Goal: Navigation & Orientation: Find specific page/section

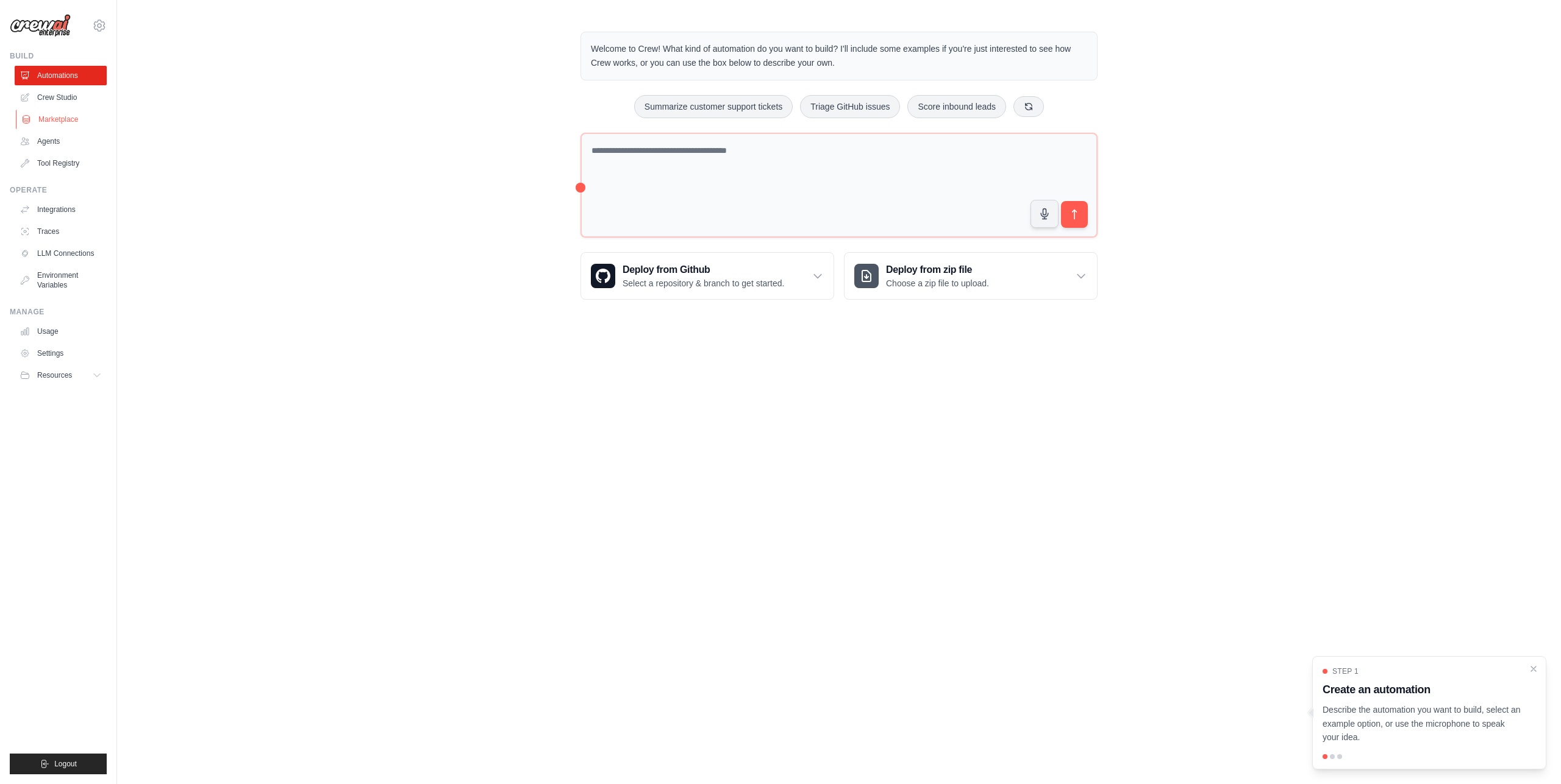
click at [48, 115] on link "Marketplace" at bounding box center [61, 119] width 92 height 19
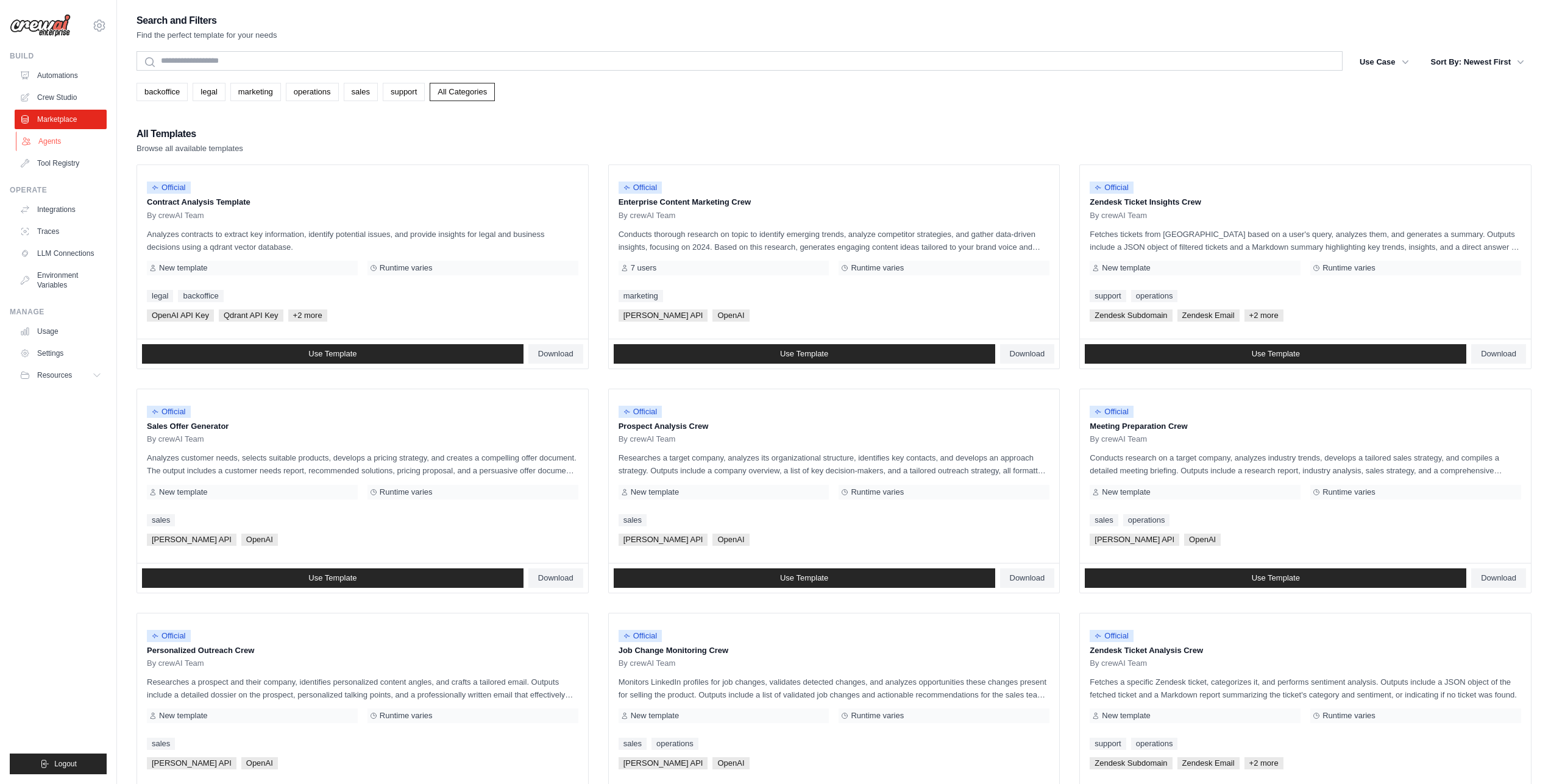
click at [62, 147] on link "Agents" at bounding box center [61, 141] width 92 height 19
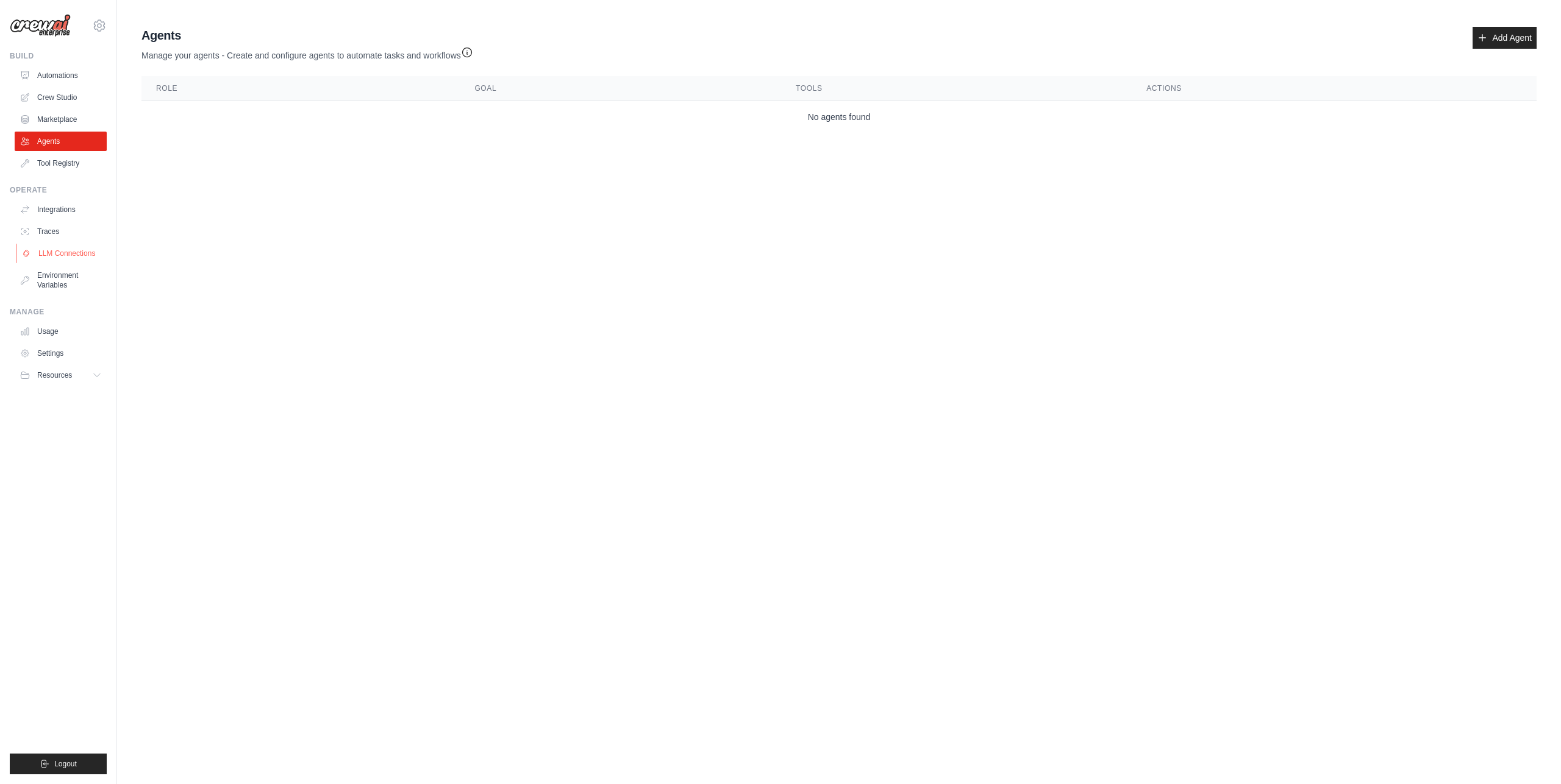
click at [47, 246] on link "LLM Connections" at bounding box center [61, 253] width 92 height 19
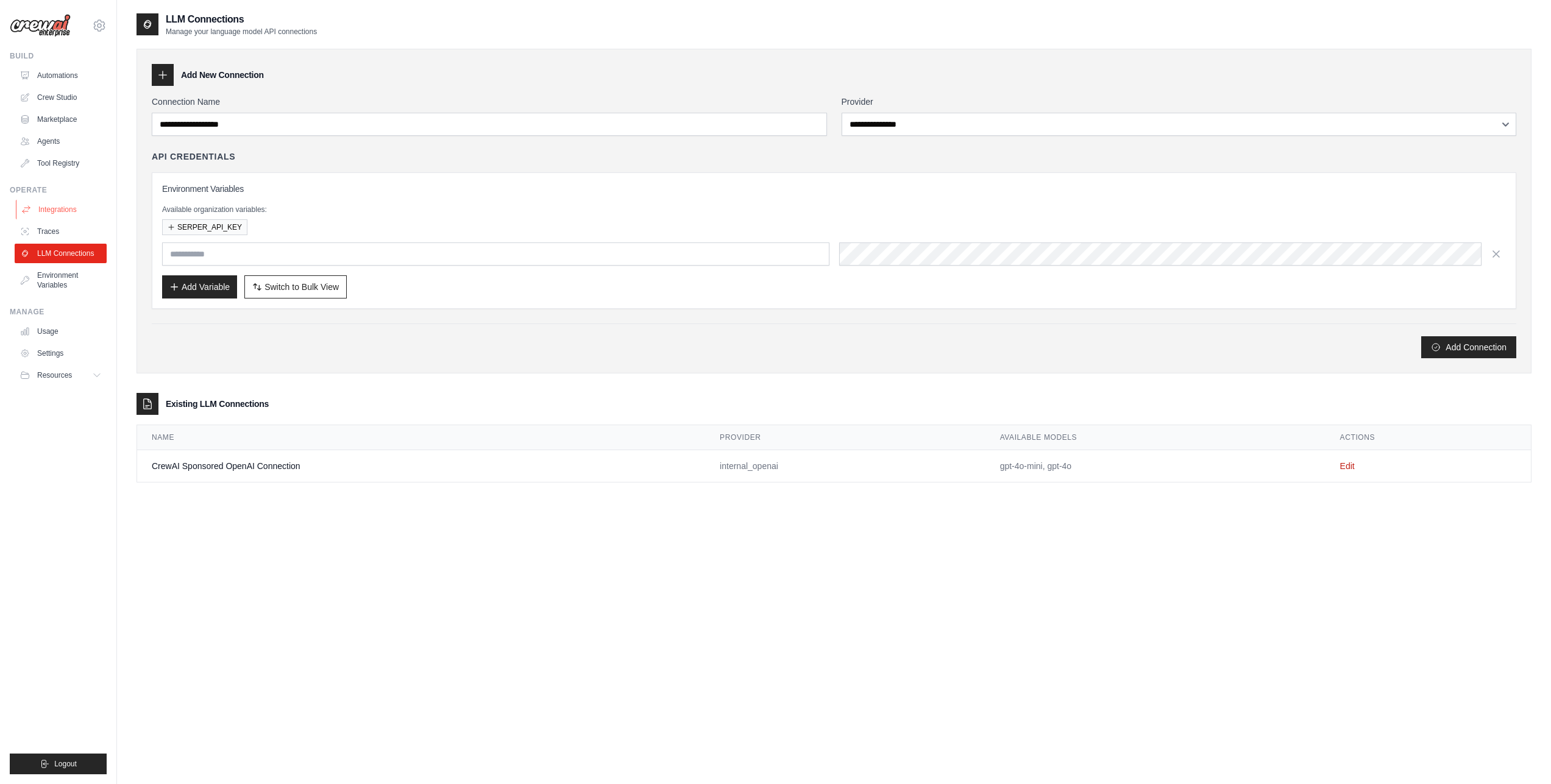
click at [53, 218] on link "Integrations" at bounding box center [61, 209] width 92 height 19
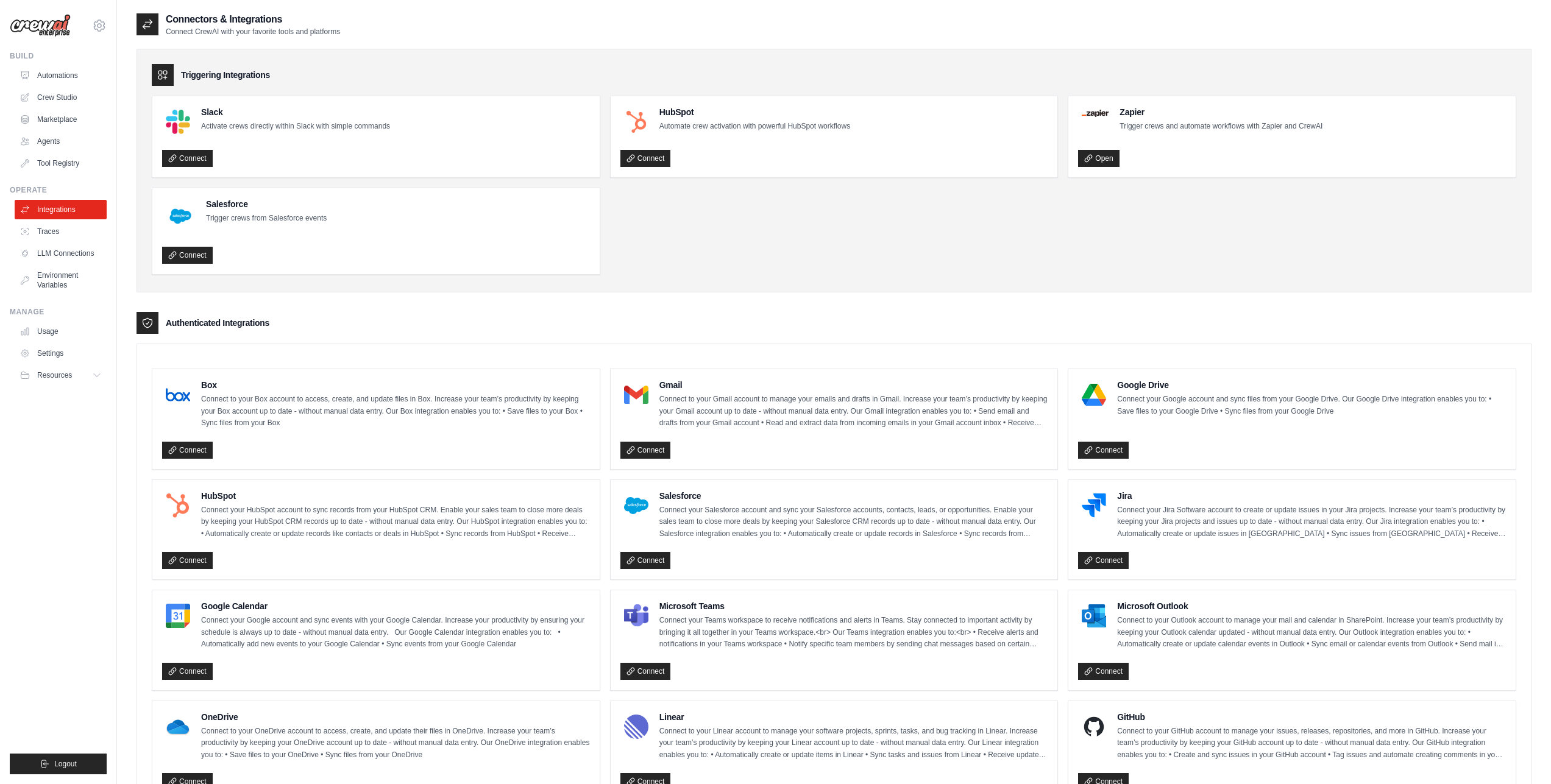
click at [59, 233] on link "Traces" at bounding box center [60, 231] width 92 height 19
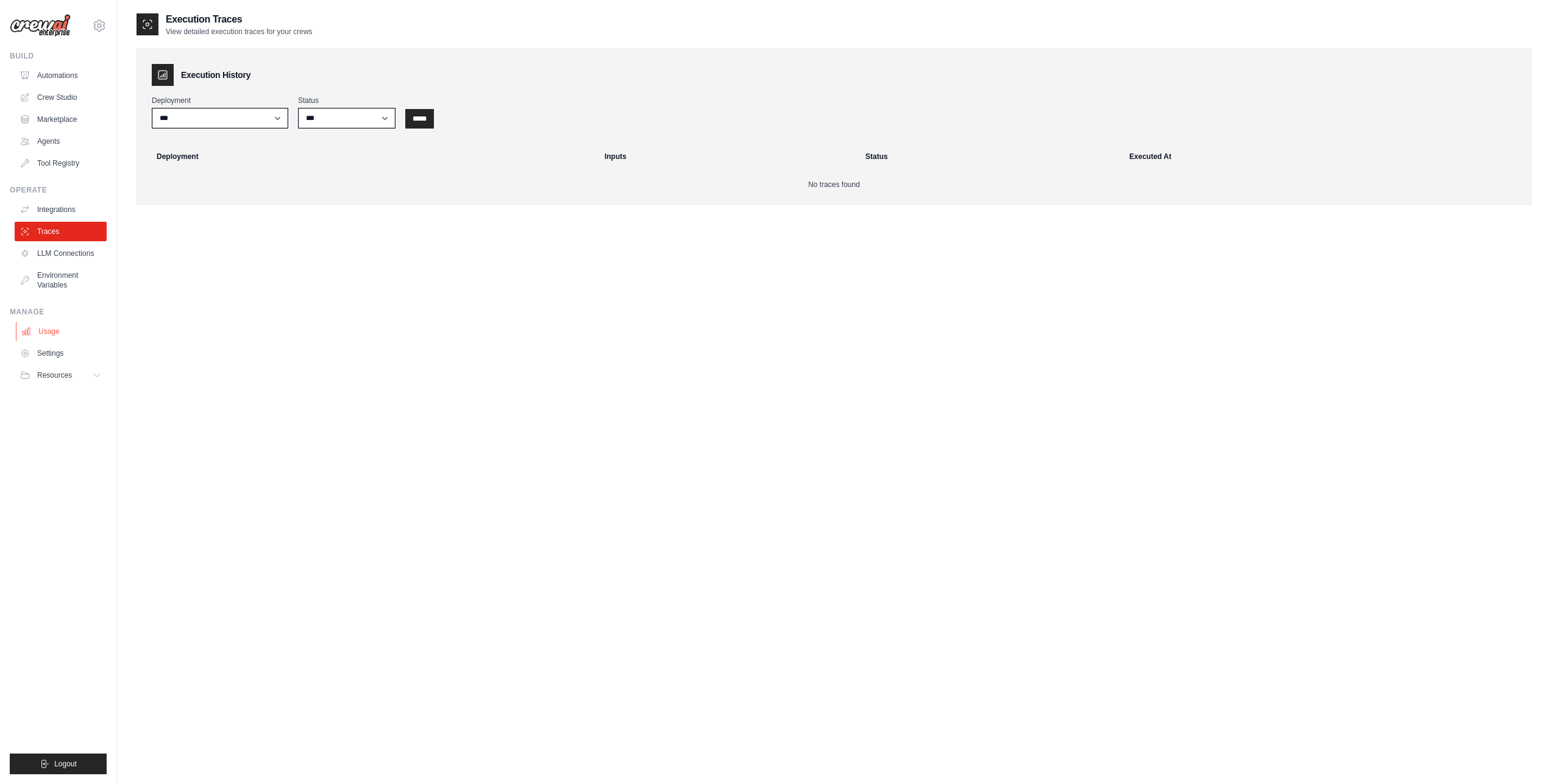
click at [61, 324] on link "Usage" at bounding box center [61, 331] width 92 height 19
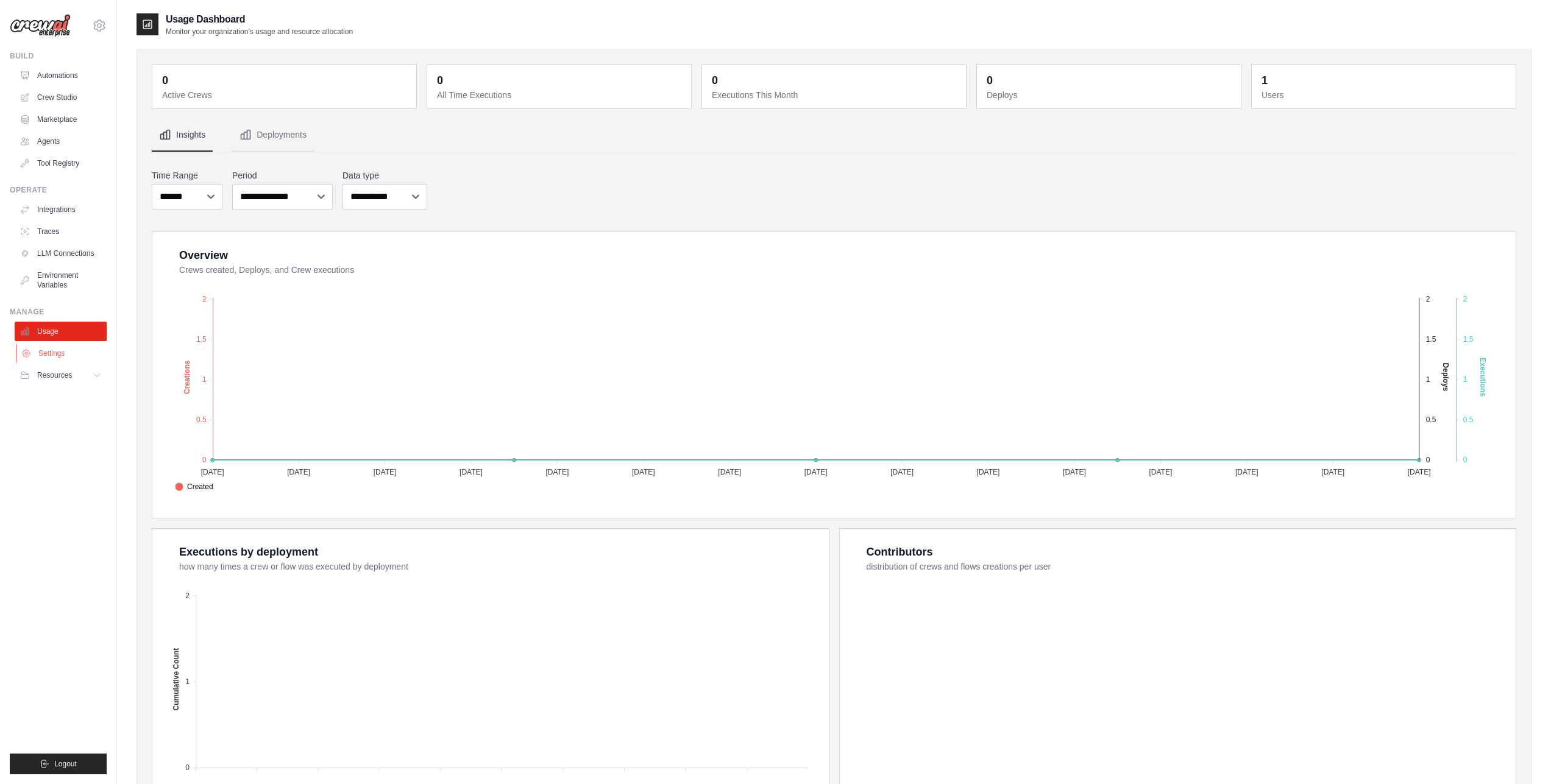
click at [60, 359] on link "Settings" at bounding box center [61, 353] width 92 height 19
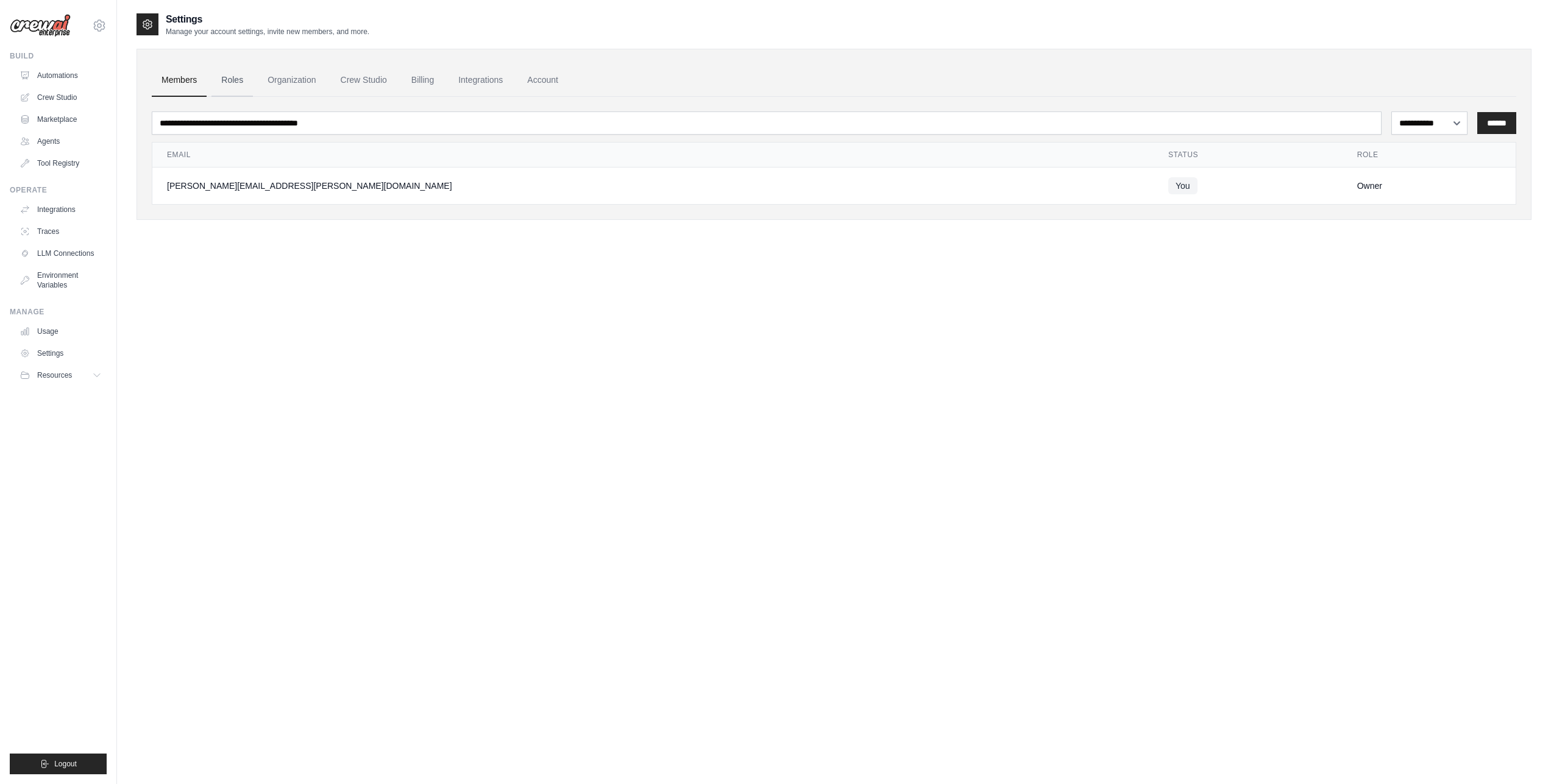
click at [239, 87] on link "Roles" at bounding box center [232, 80] width 42 height 33
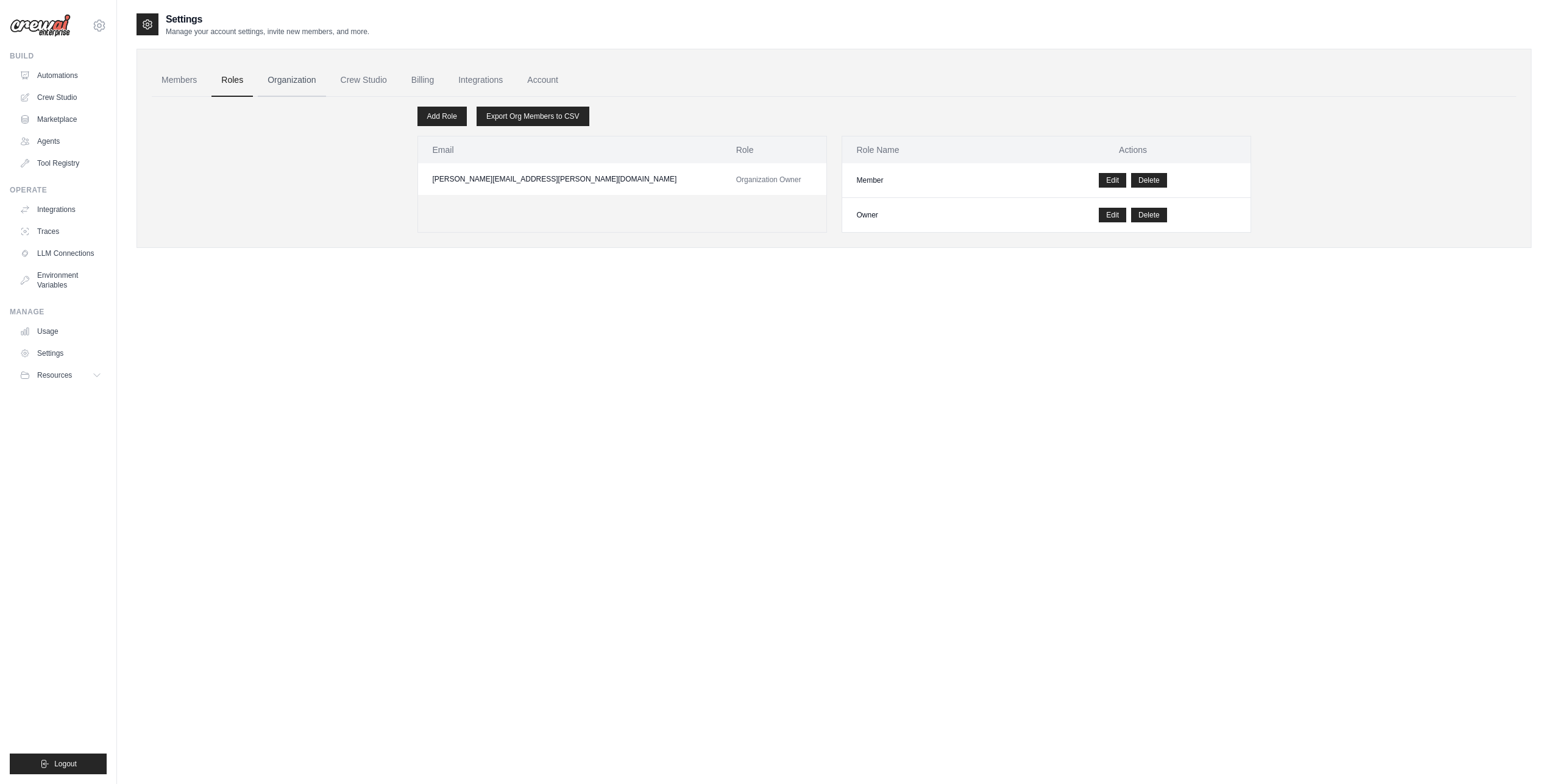
click at [293, 76] on link "Organization" at bounding box center [291, 80] width 67 height 33
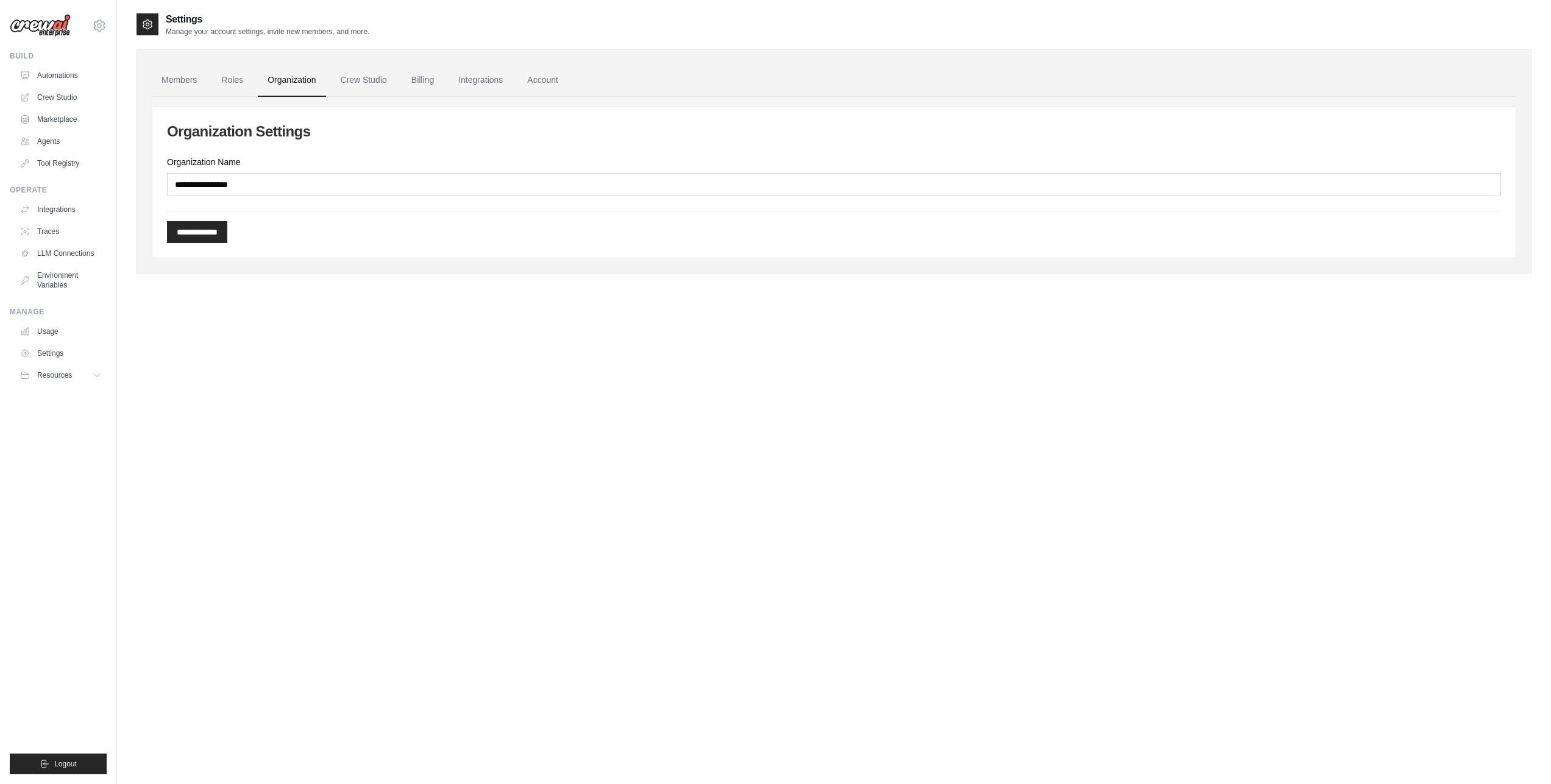
drag, startPoint x: 351, startPoint y: 168, endPoint x: 344, endPoint y: 185, distance: 18.4
click at [350, 174] on div "Organization Name" at bounding box center [834, 176] width 1334 height 40
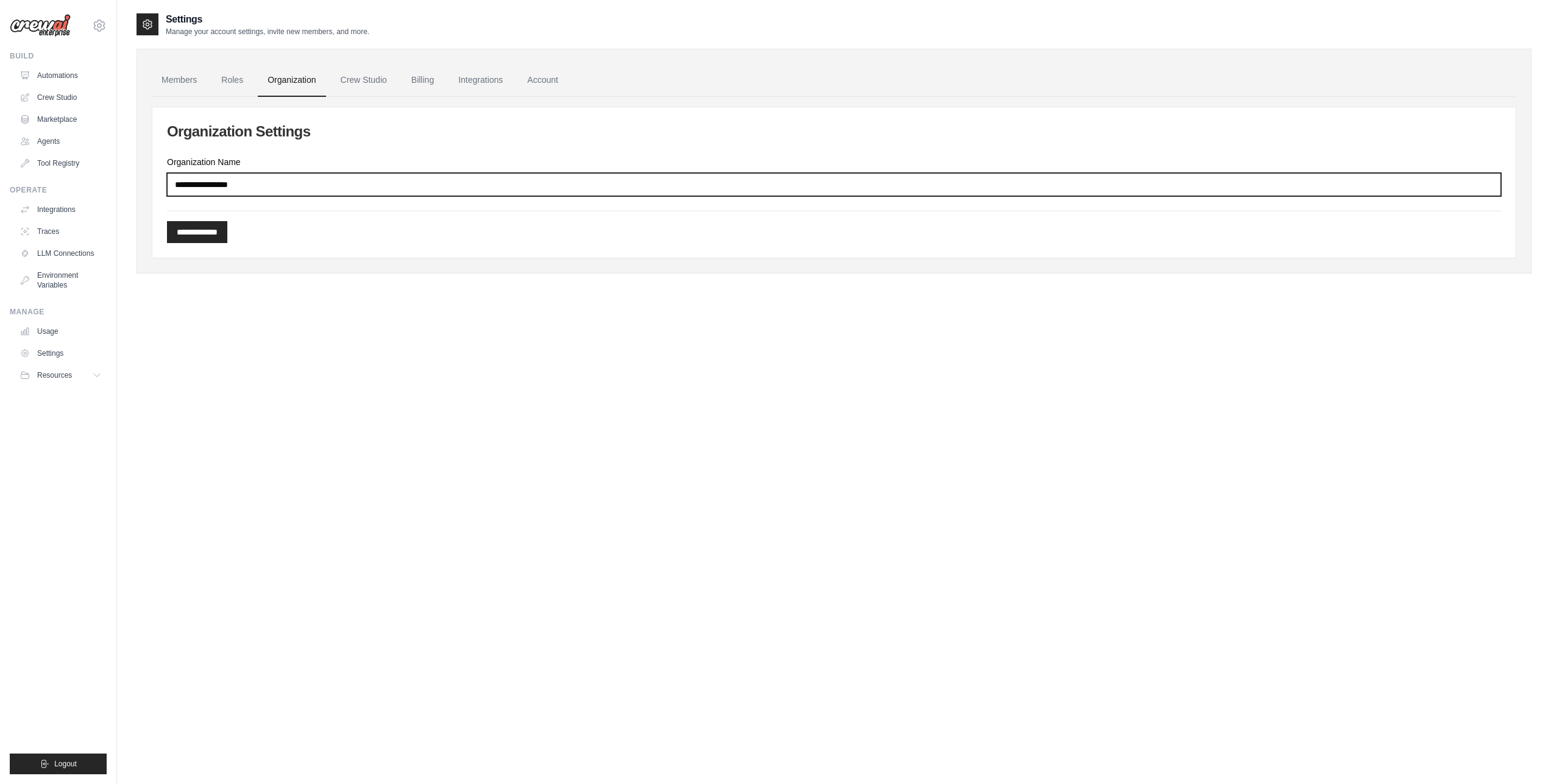
click at [342, 190] on input "Organization Name" at bounding box center [834, 185] width 1334 height 23
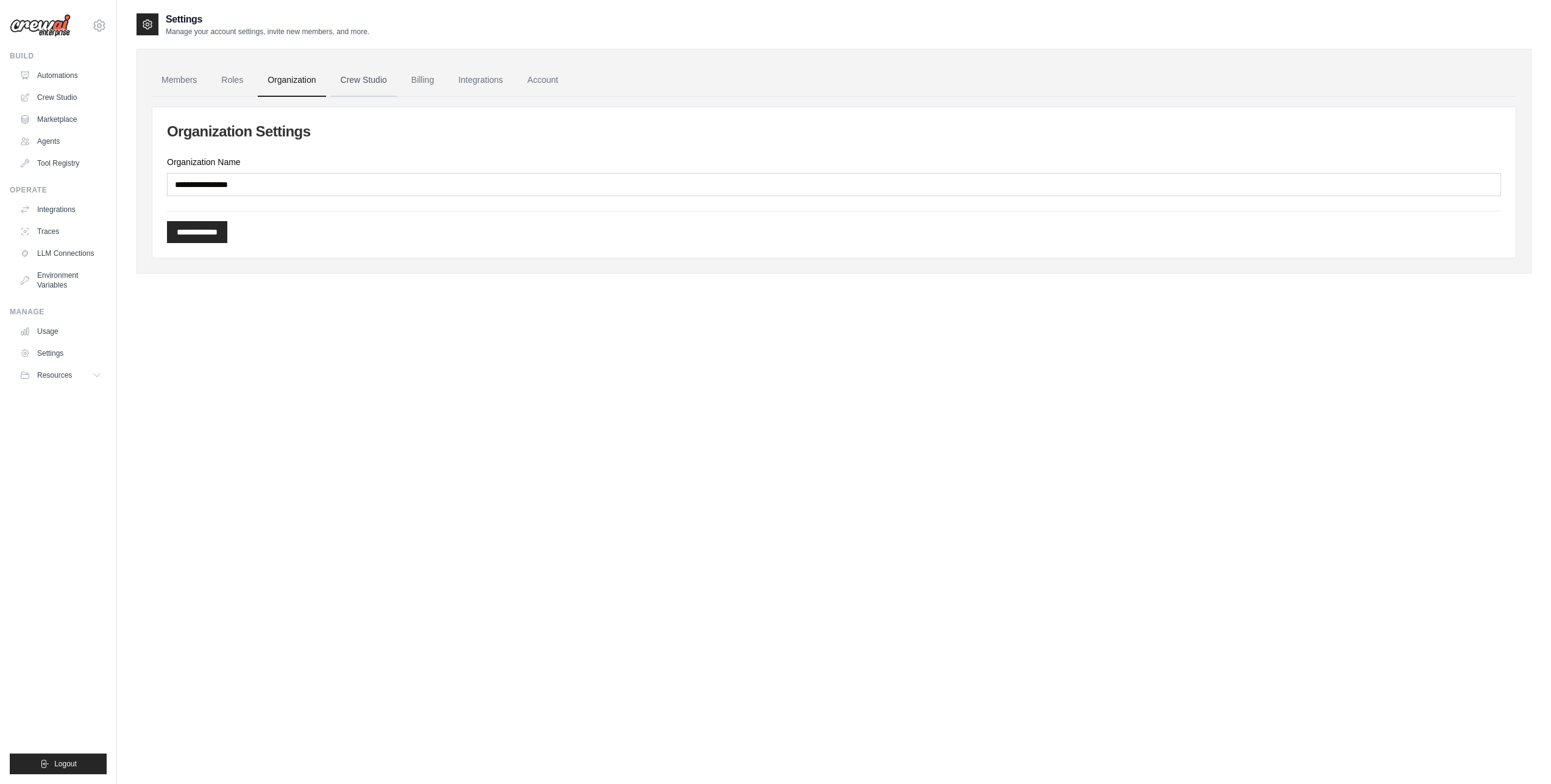
click at [361, 86] on link "Crew Studio" at bounding box center [364, 80] width 66 height 33
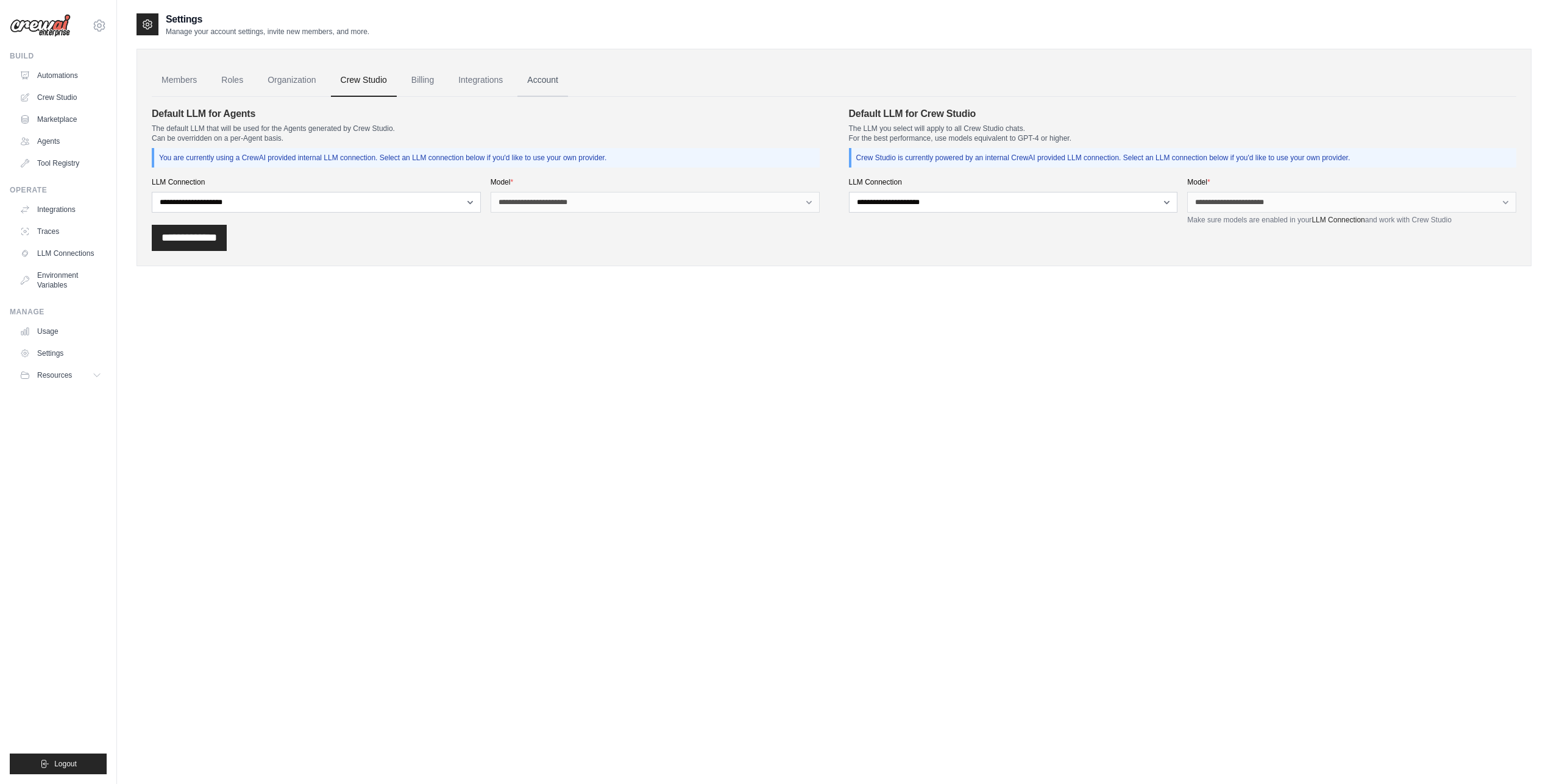
click at [568, 85] on link "Account" at bounding box center [542, 80] width 50 height 33
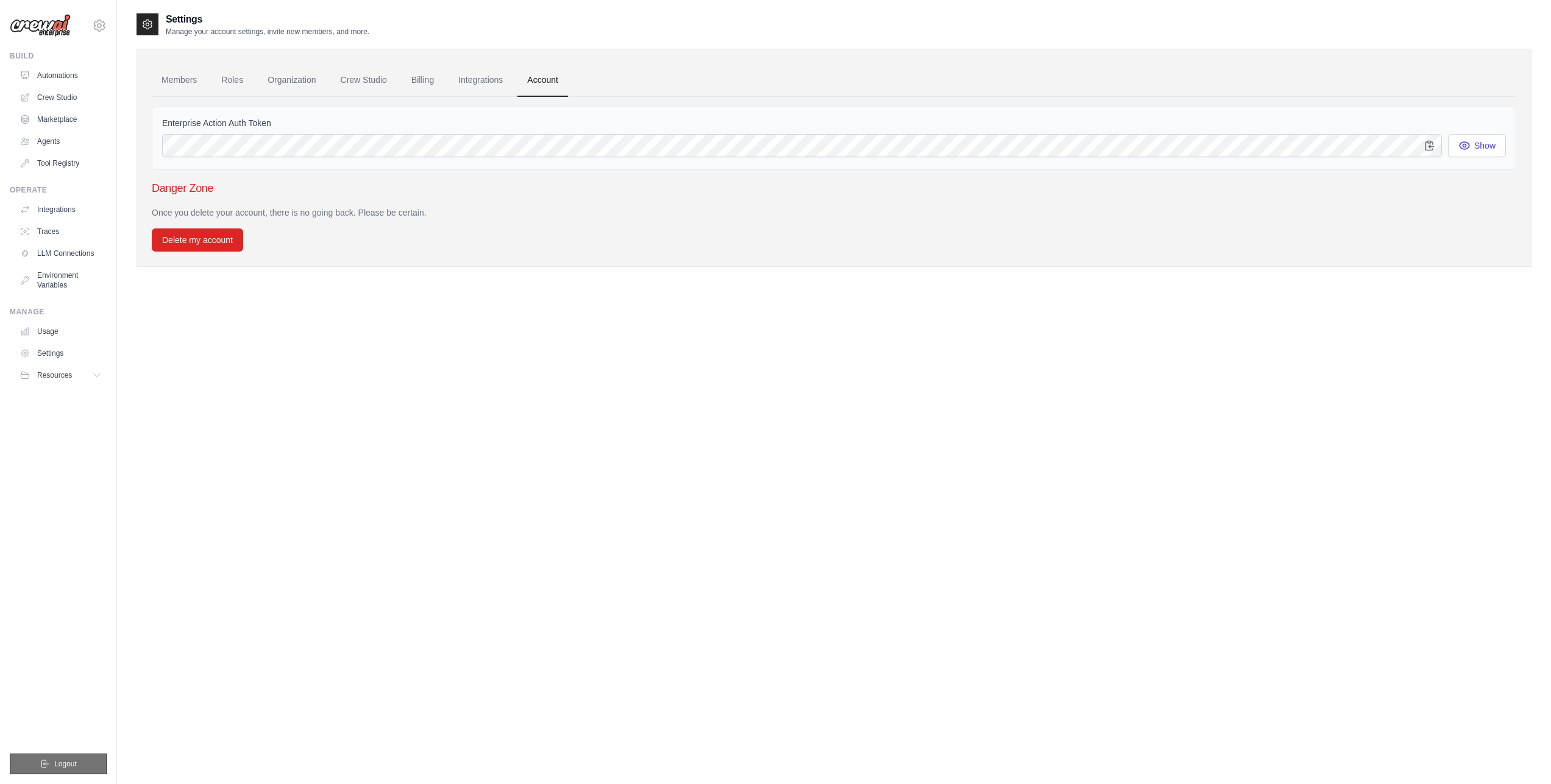
click at [62, 768] on span "Logout" at bounding box center [65, 764] width 22 height 10
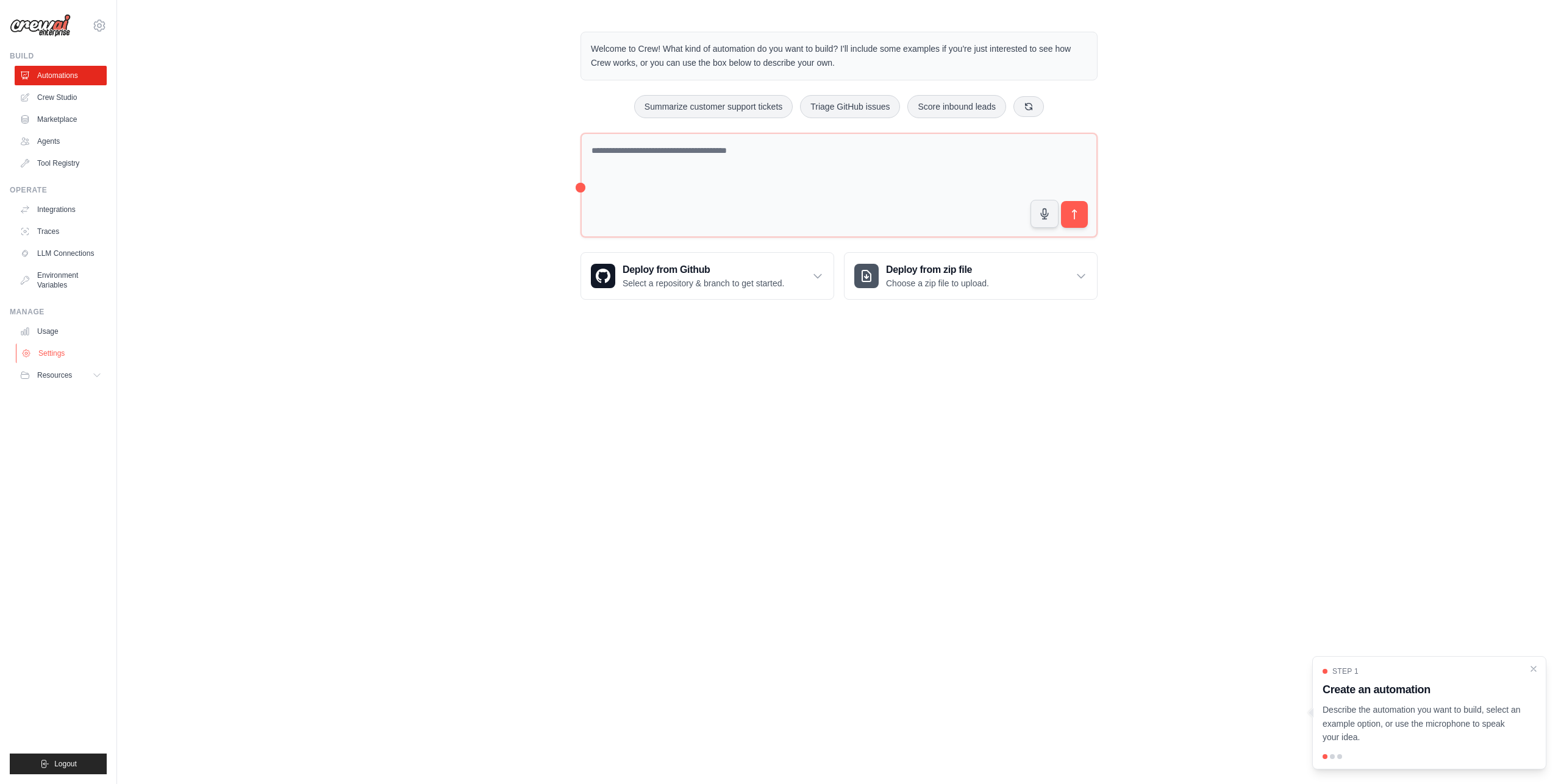
click at [50, 354] on link "Settings" at bounding box center [61, 353] width 92 height 19
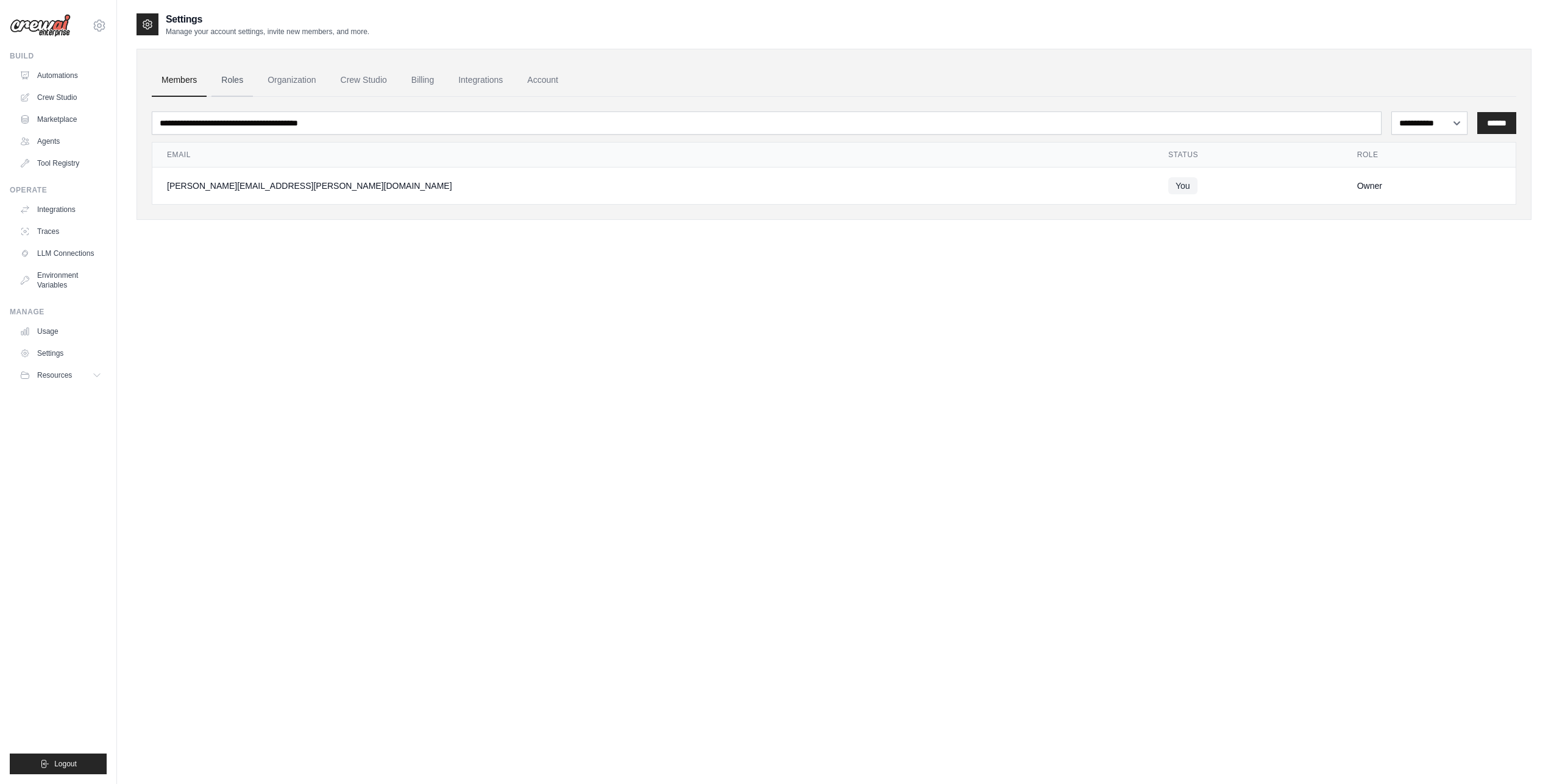
click at [235, 79] on link "Roles" at bounding box center [232, 80] width 42 height 33
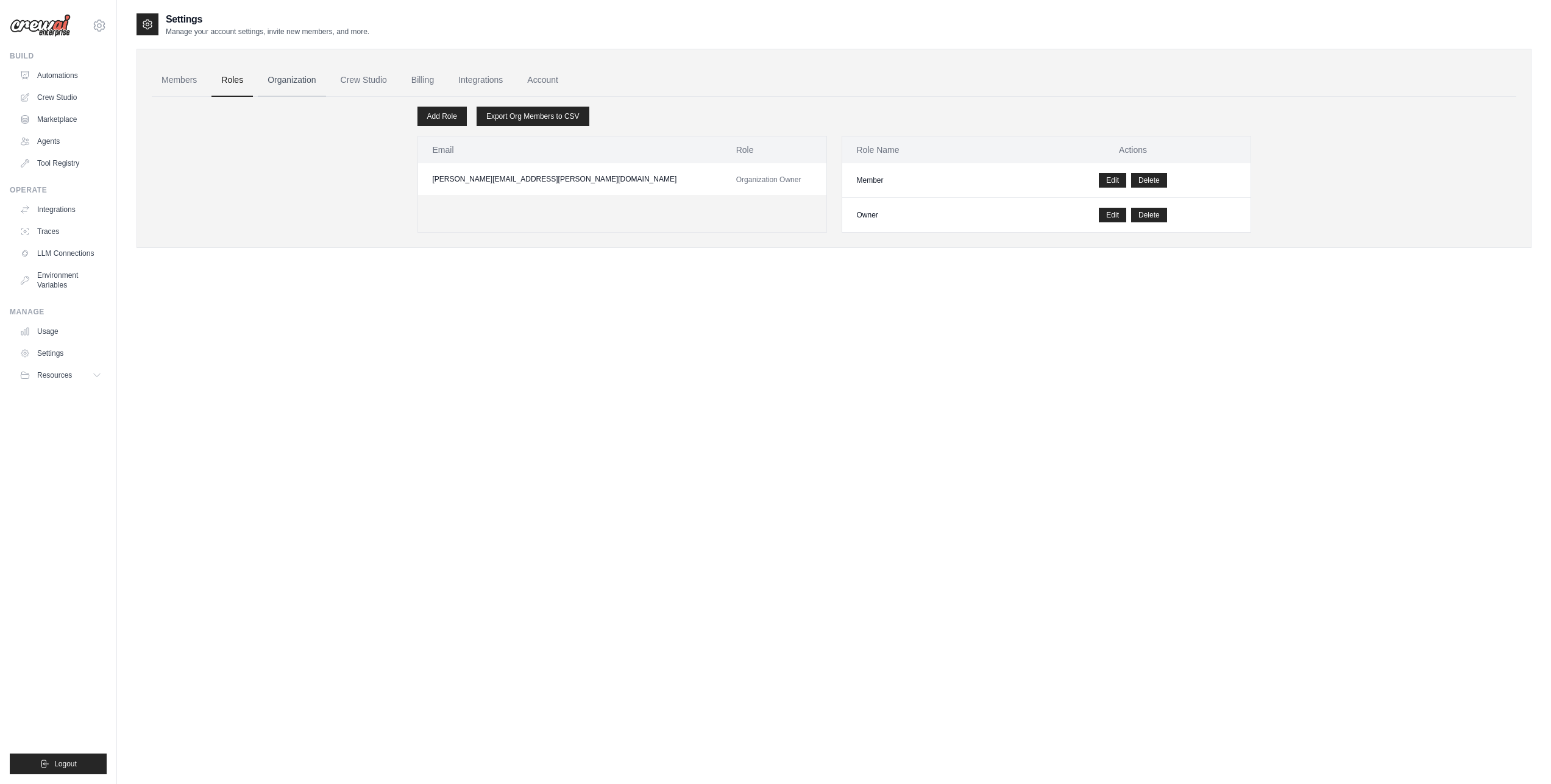
click at [324, 91] on link "Organization" at bounding box center [291, 80] width 67 height 33
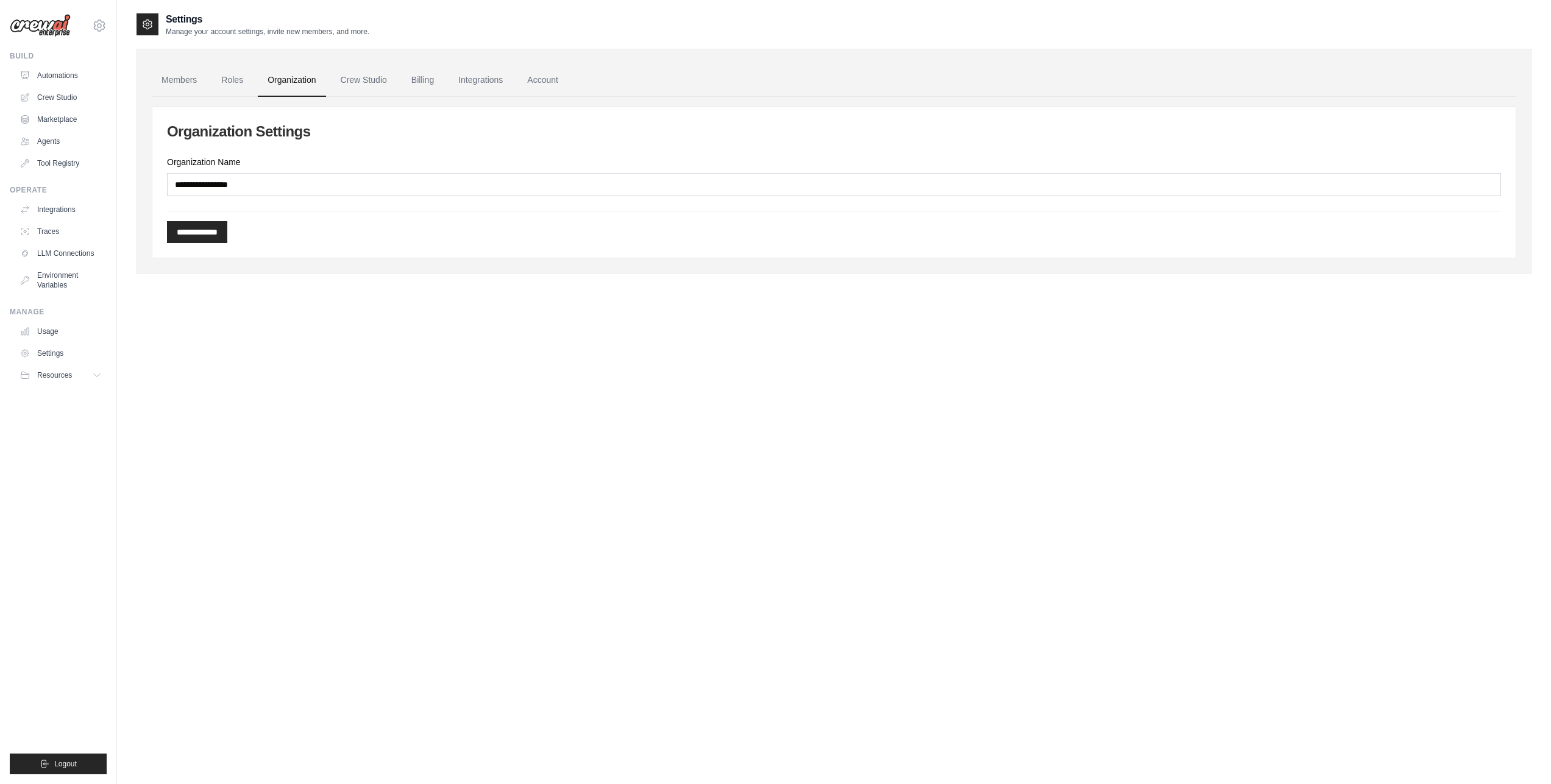
click at [305, 84] on link "Organization" at bounding box center [291, 80] width 67 height 33
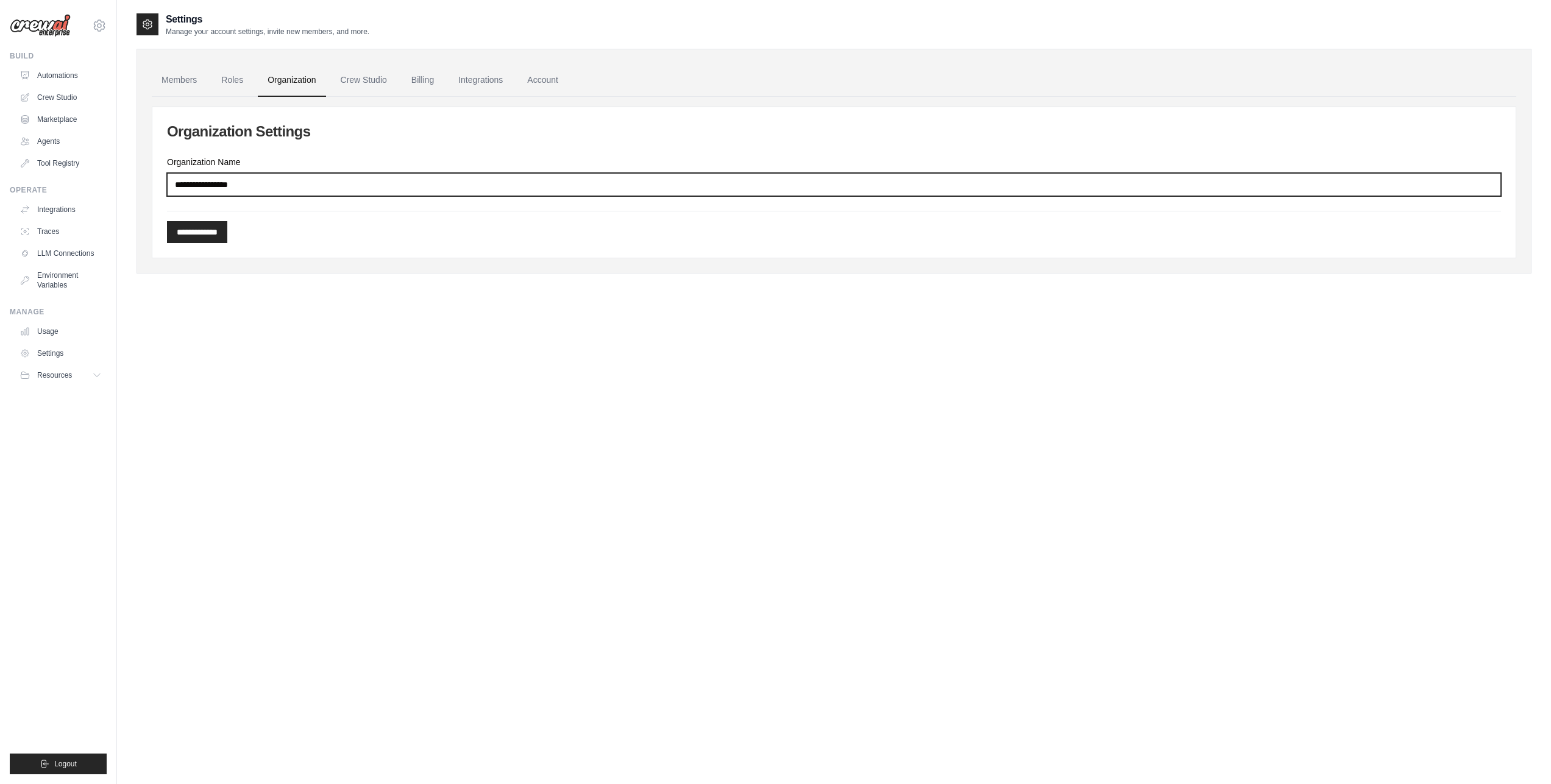
click at [262, 190] on input "Organization Name" at bounding box center [834, 185] width 1334 height 23
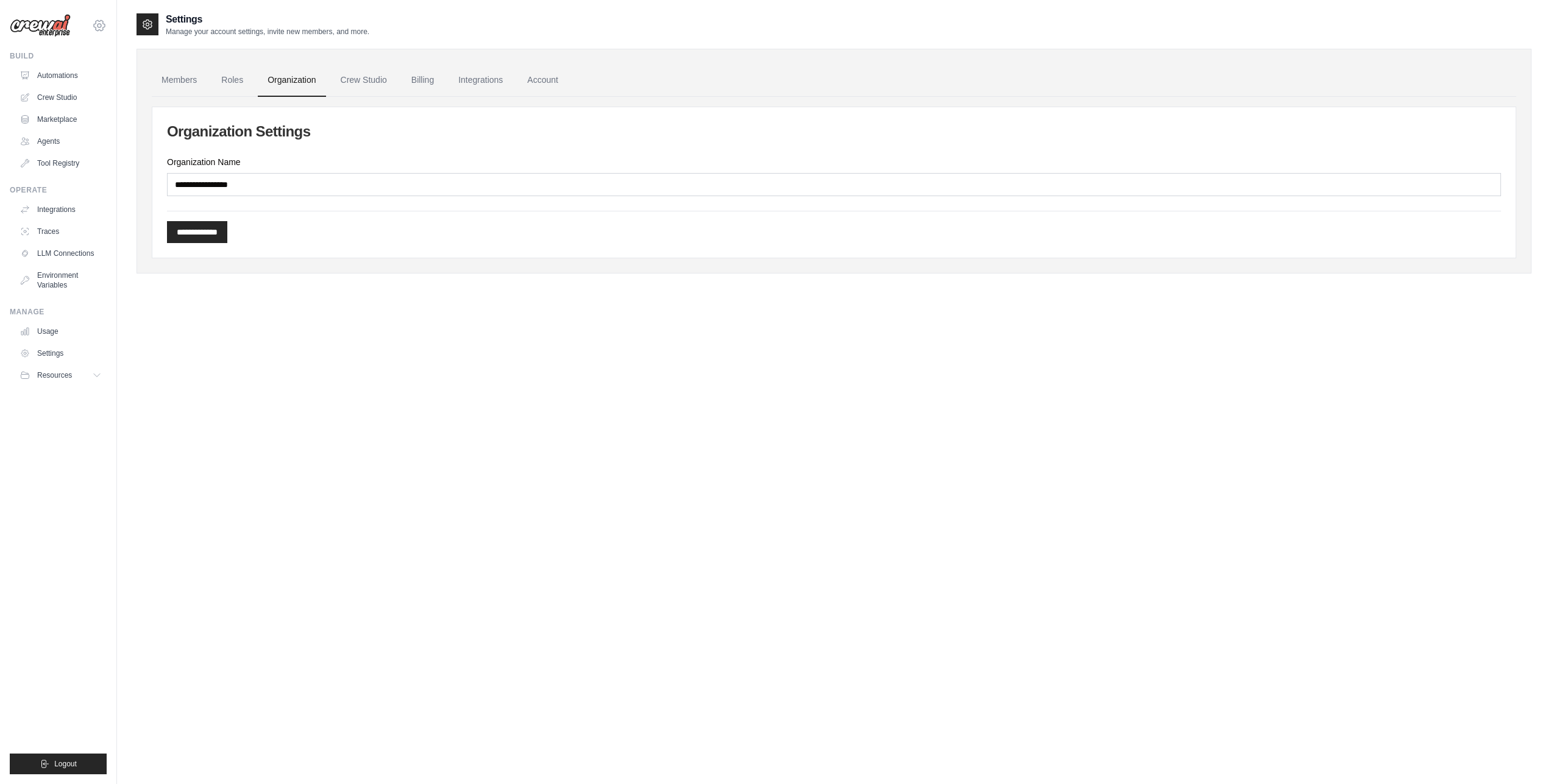
click at [105, 23] on icon at bounding box center [99, 26] width 15 height 15
click at [84, 87] on link "Gelato" at bounding box center [99, 82] width 108 height 22
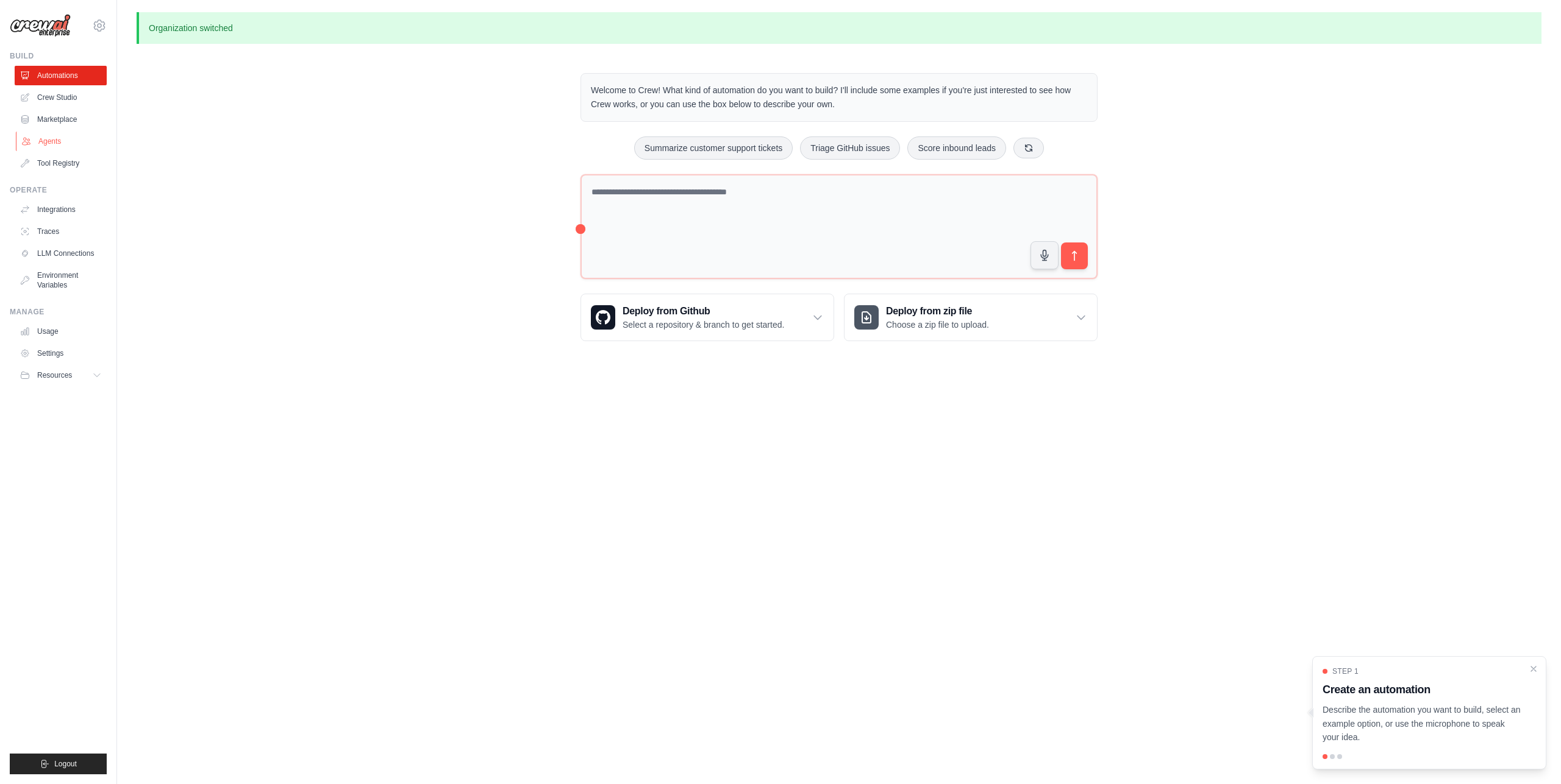
click at [50, 139] on link "Agents" at bounding box center [61, 141] width 92 height 19
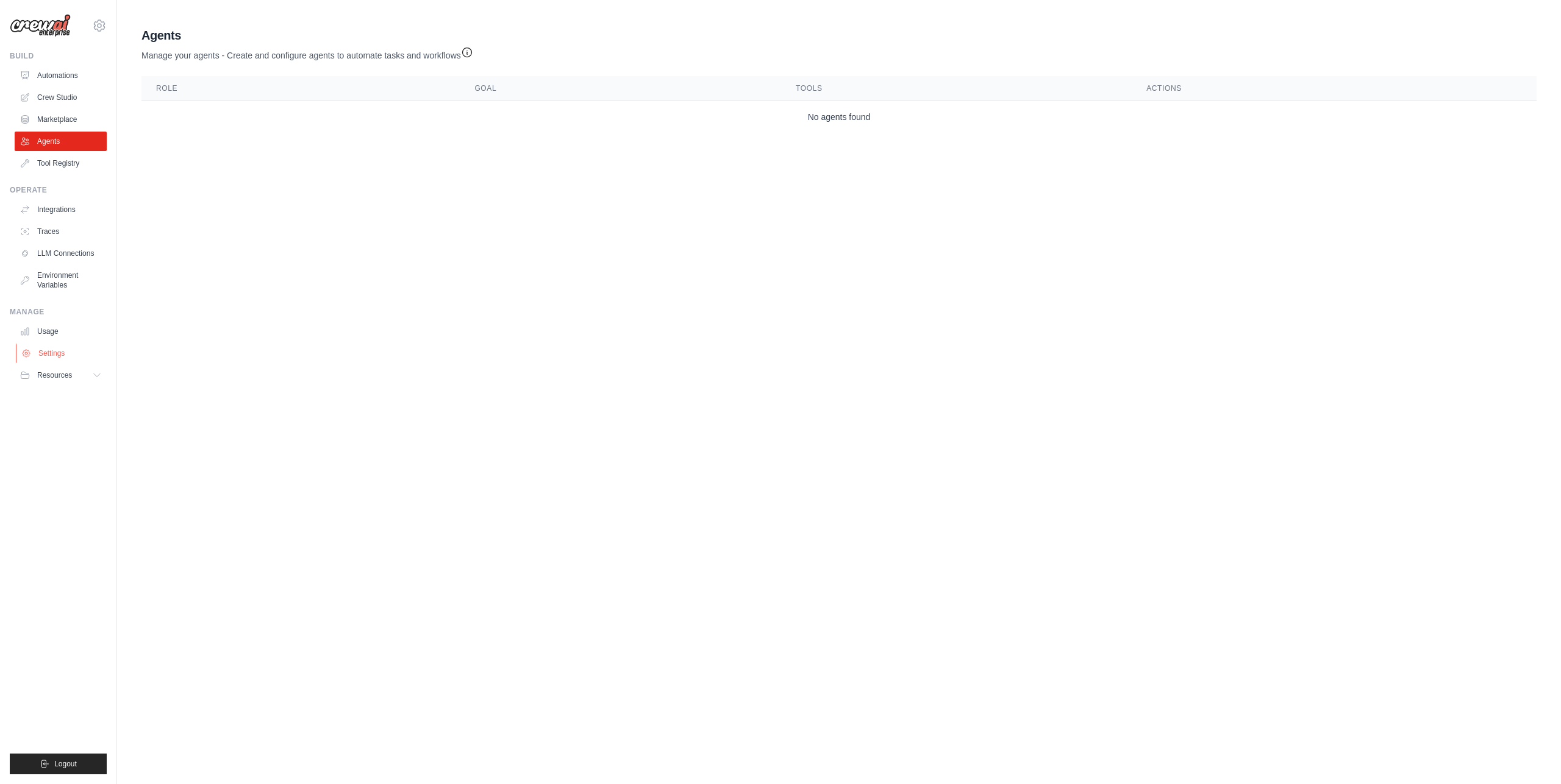
click at [58, 345] on link "Settings" at bounding box center [61, 353] width 92 height 19
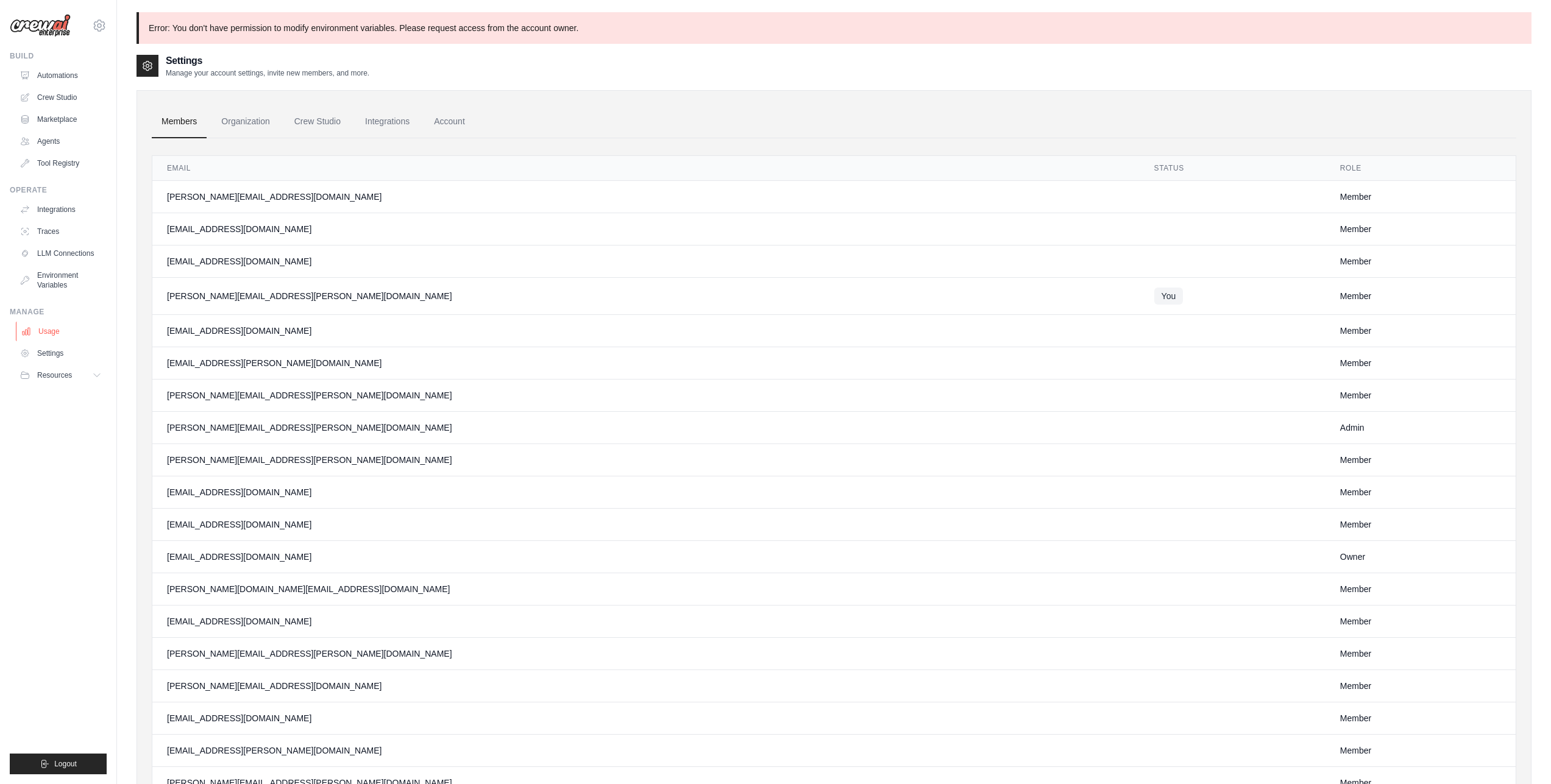
click at [56, 333] on link "Usage" at bounding box center [61, 331] width 92 height 19
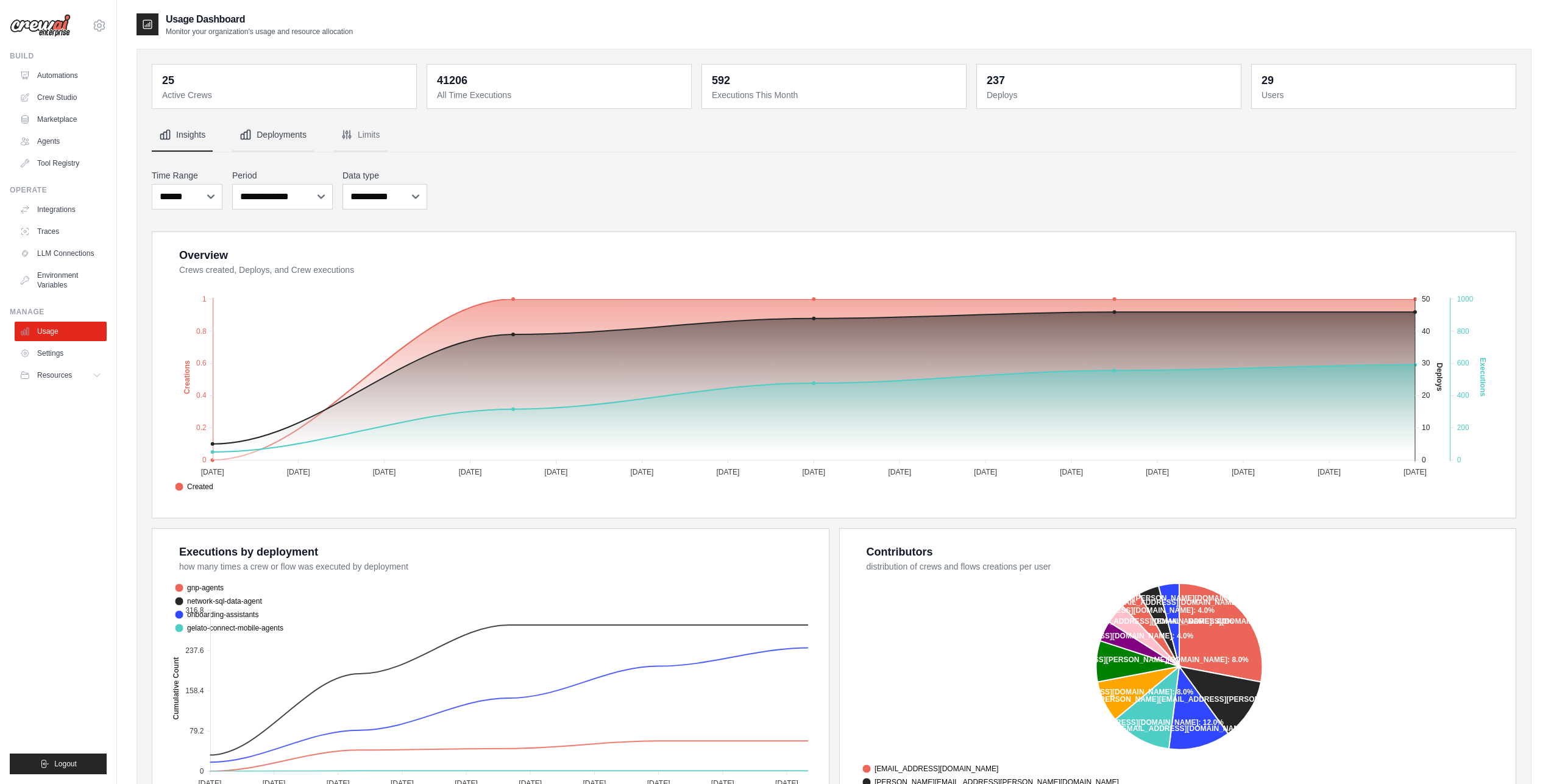
click at [286, 139] on button "Deployments" at bounding box center [273, 135] width 82 height 33
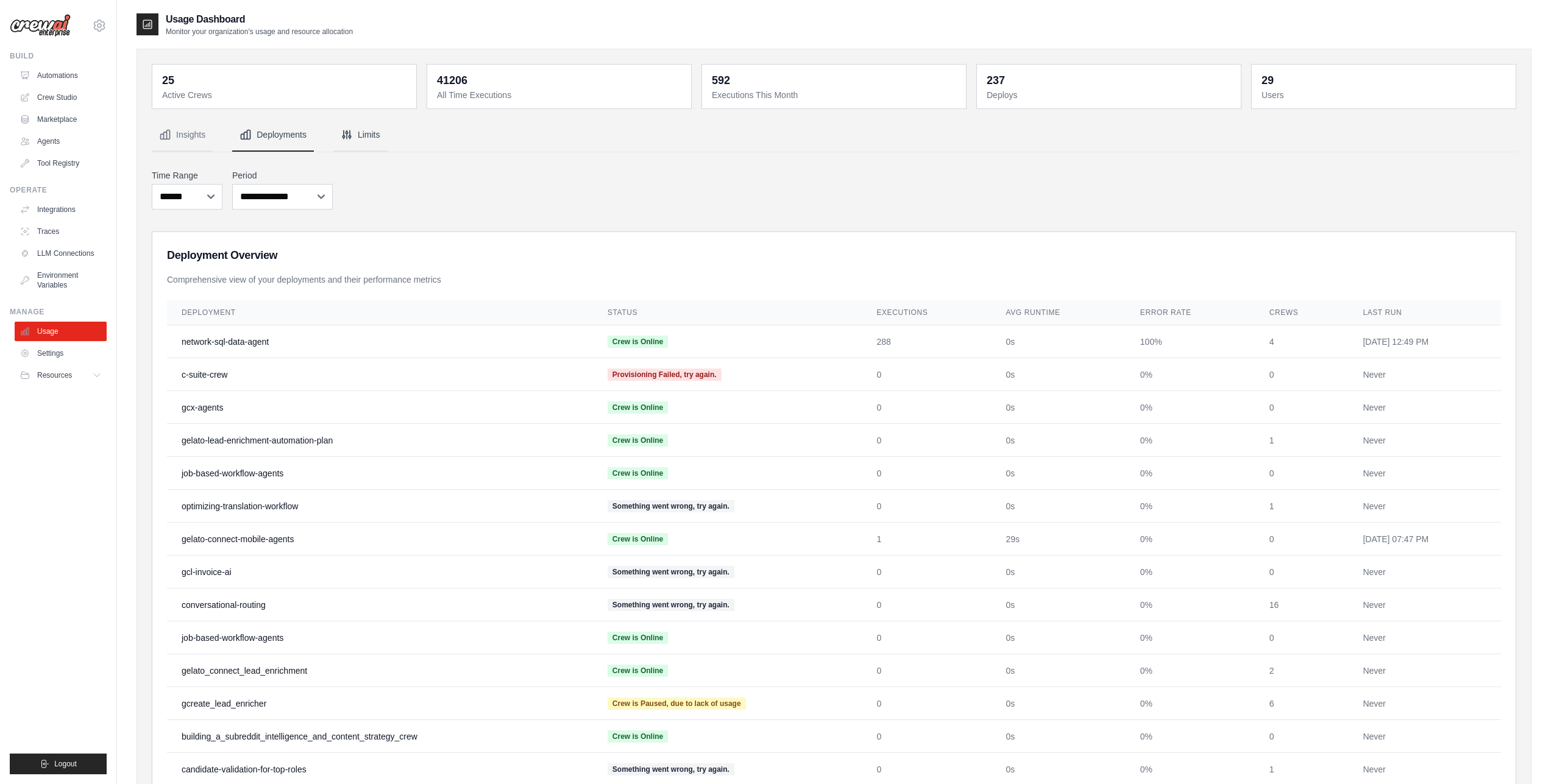
click at [351, 132] on icon "Tabs" at bounding box center [347, 135] width 12 height 12
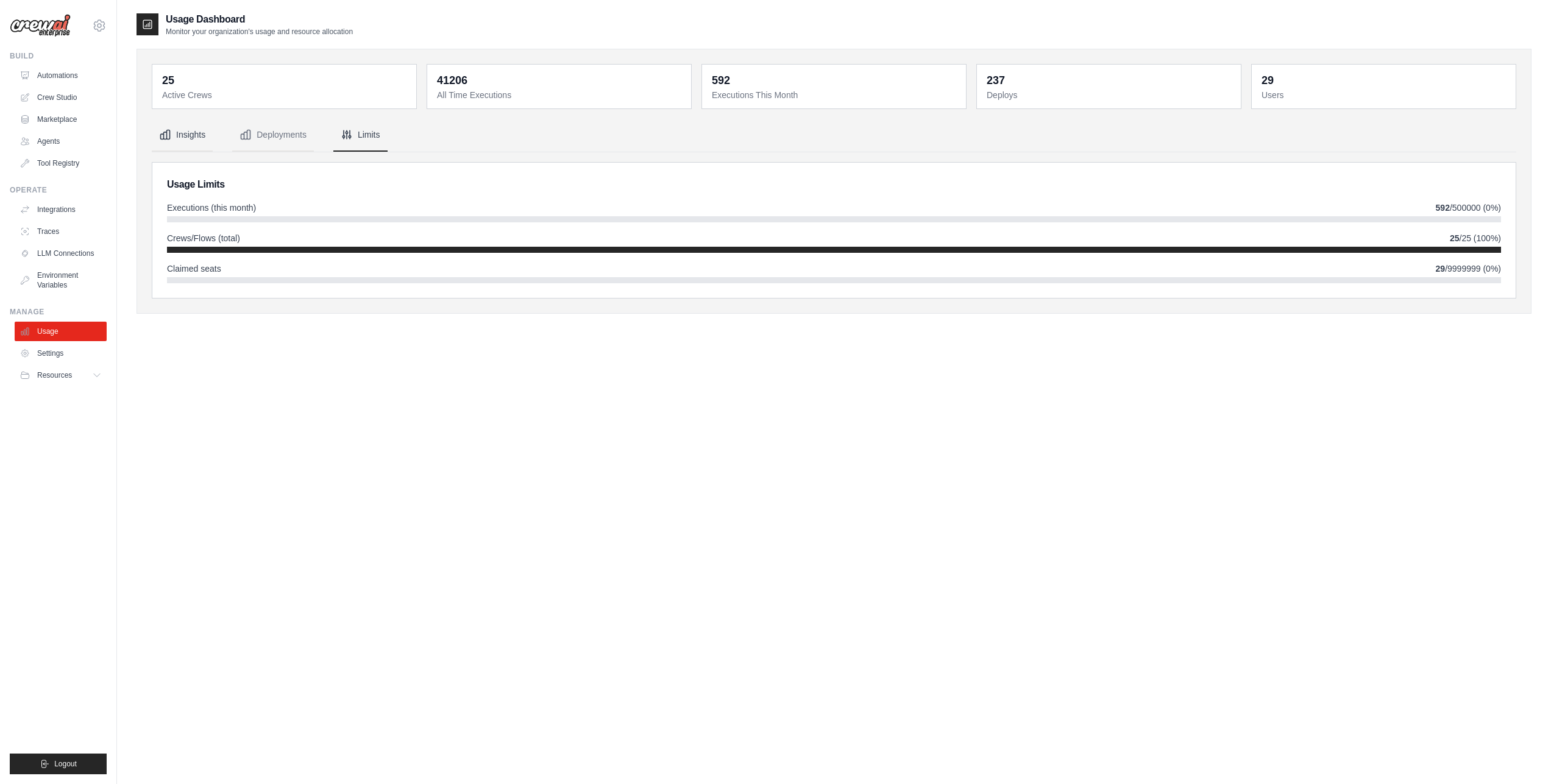
click at [212, 139] on button "Insights" at bounding box center [182, 135] width 61 height 33
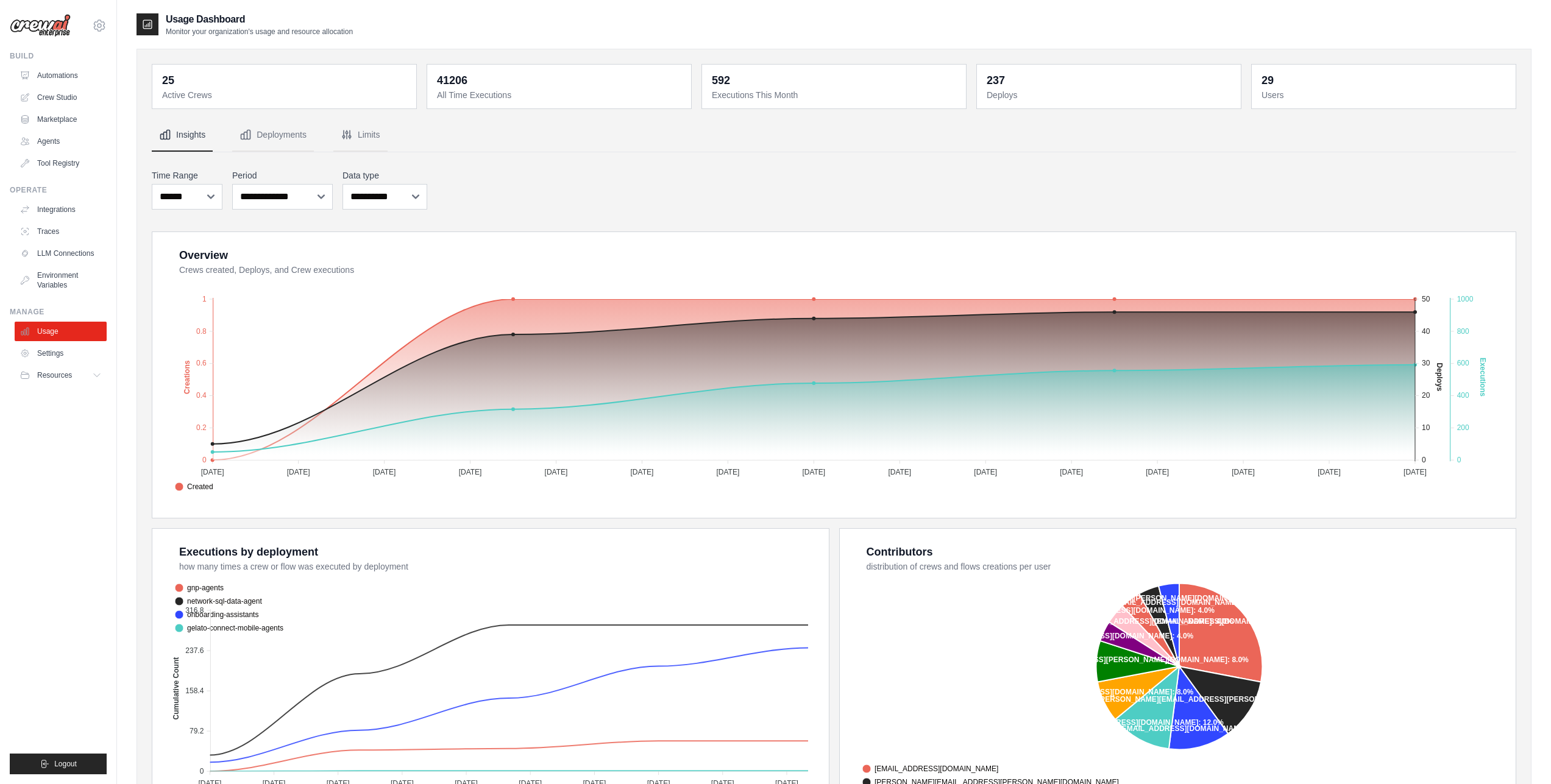
click at [268, 84] on dd "25" at bounding box center [285, 80] width 247 height 17
click at [70, 378] on span "Resources" at bounding box center [56, 375] width 35 height 10
click at [73, 70] on link "Automations" at bounding box center [61, 75] width 92 height 19
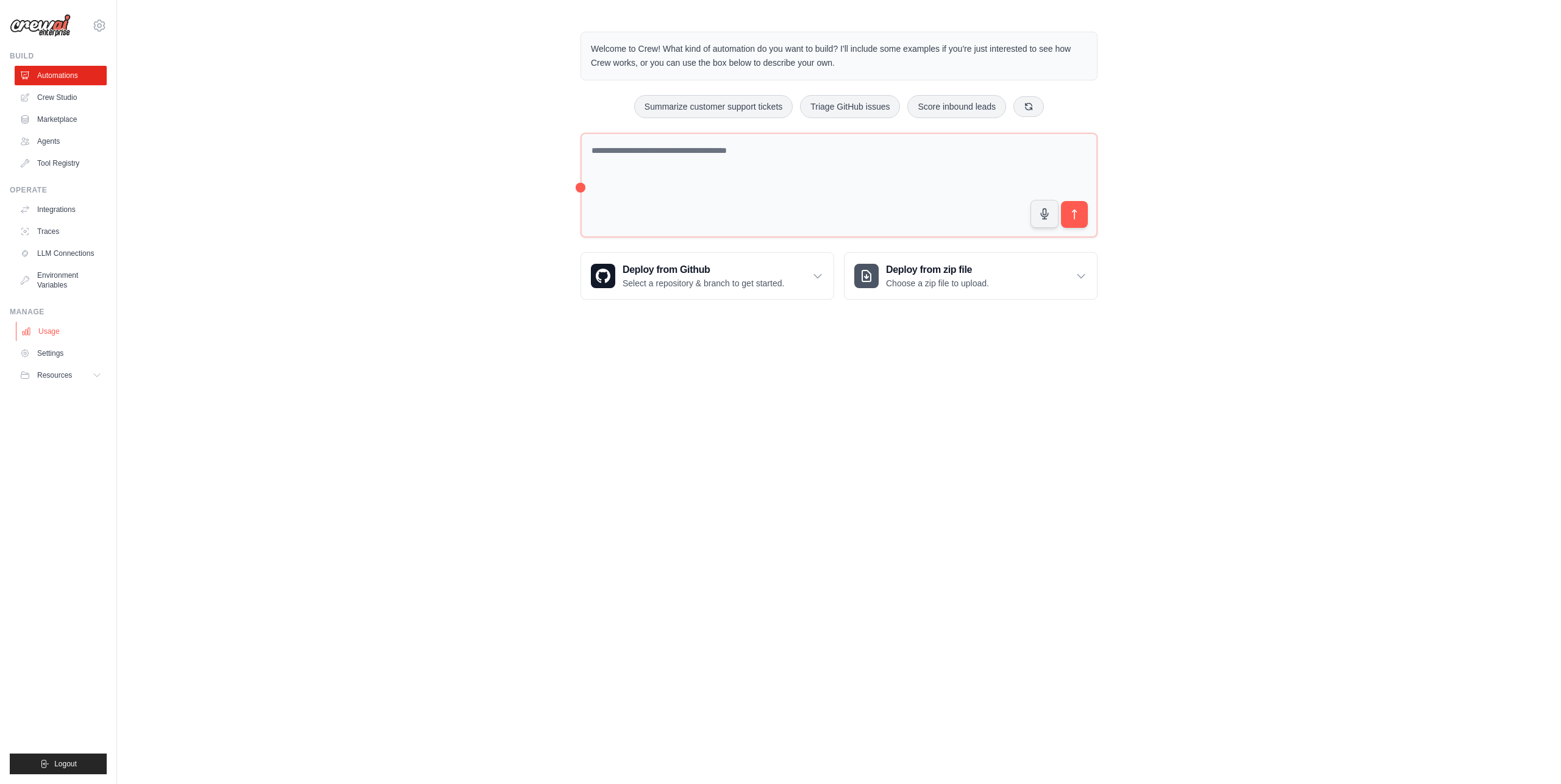
click at [62, 328] on link "Usage" at bounding box center [61, 331] width 92 height 19
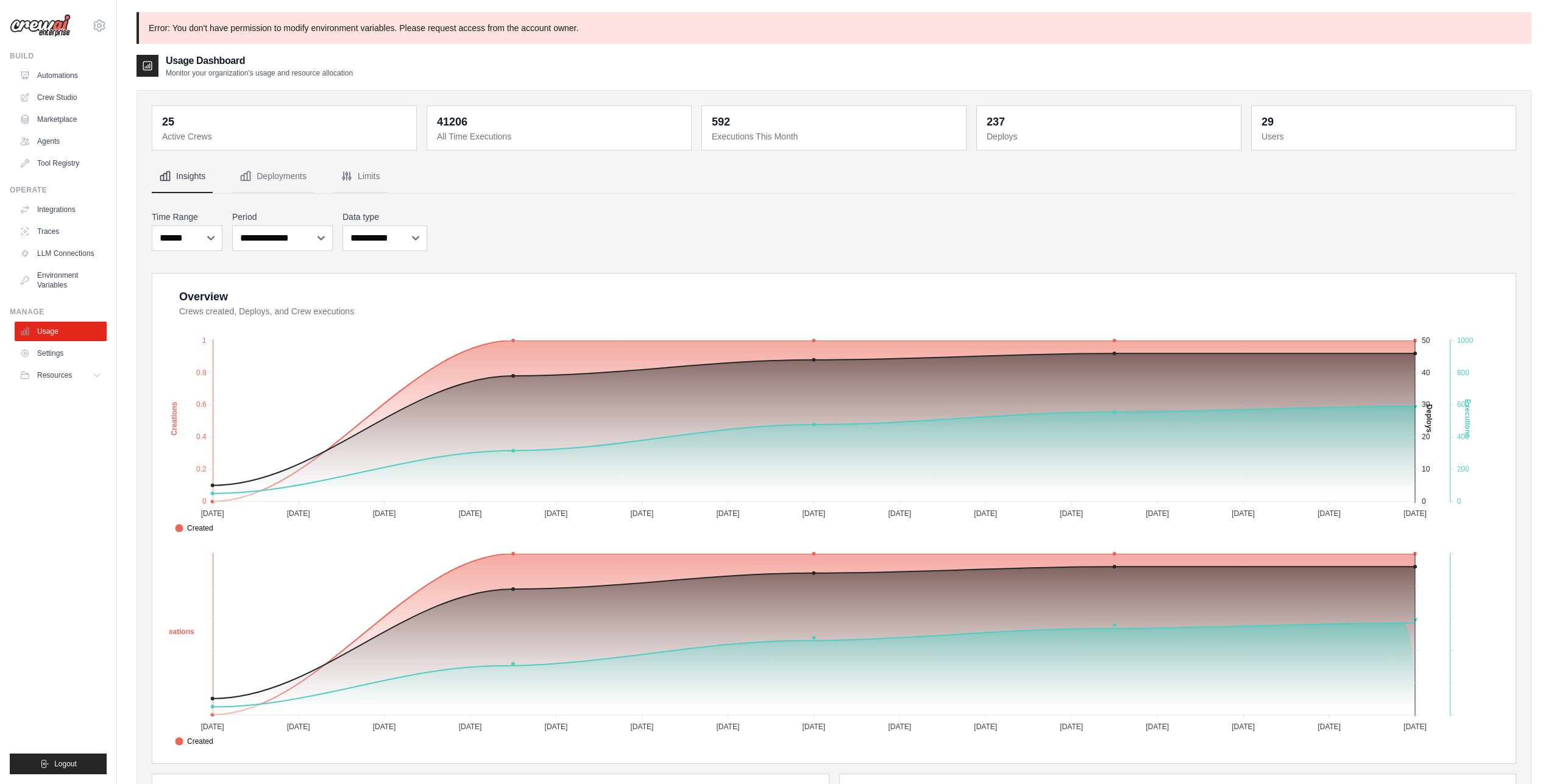
click at [217, 61] on h2 "Usage Dashboard" at bounding box center [259, 60] width 187 height 15
click at [64, 79] on link "Automations" at bounding box center [61, 75] width 92 height 19
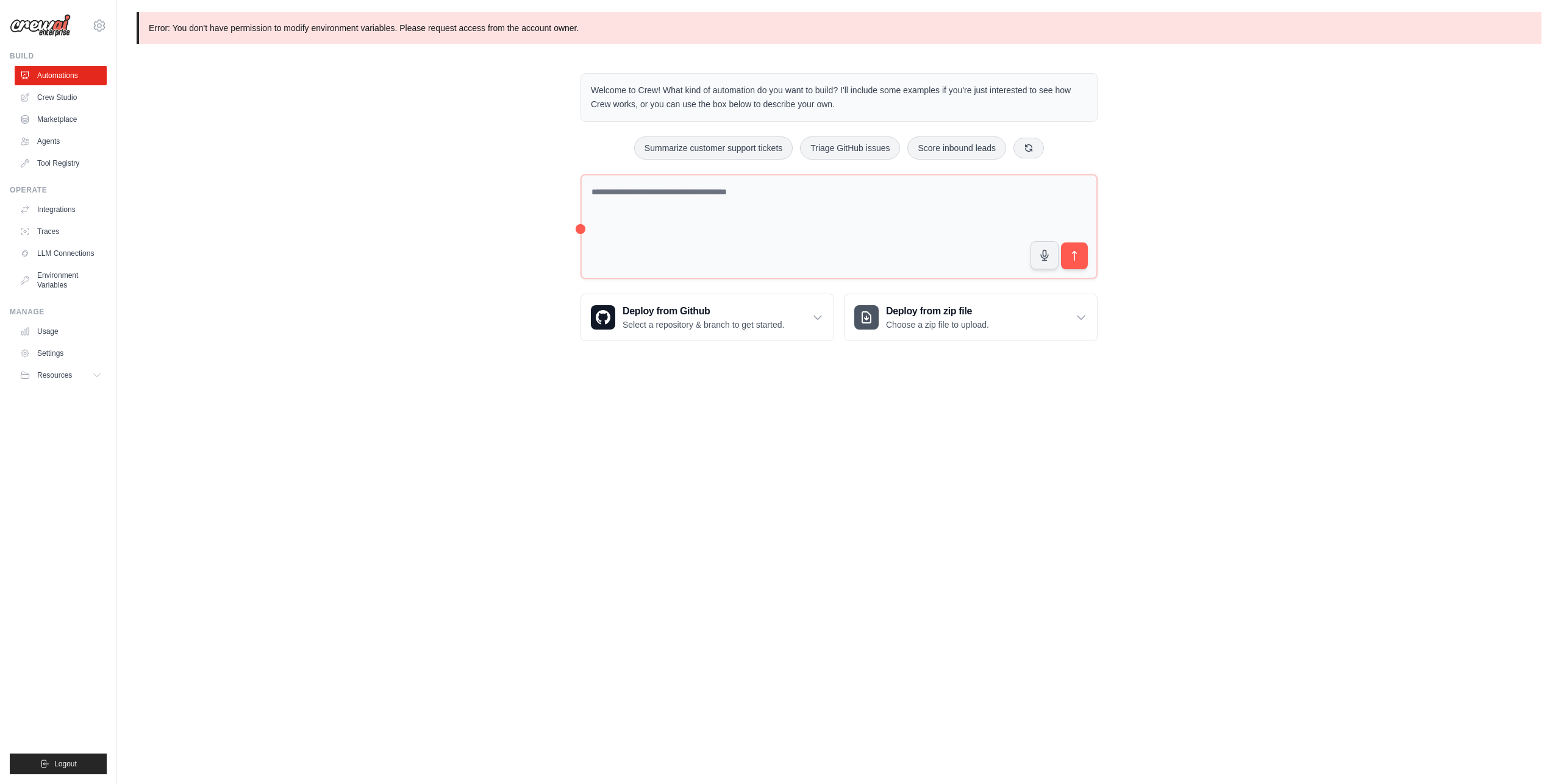
click at [108, 27] on div "andrew.zavadsky@gelato.com Gelato ✓ Your organization Settings Build Automations" at bounding box center [58, 392] width 117 height 784
click at [105, 26] on icon at bounding box center [99, 26] width 15 height 15
click at [258, 128] on div "Error: You don't have permission to modify environment variables. Please reques…" at bounding box center [839, 187] width 1443 height 348
click at [55, 336] on link "Usage" at bounding box center [61, 331] width 92 height 19
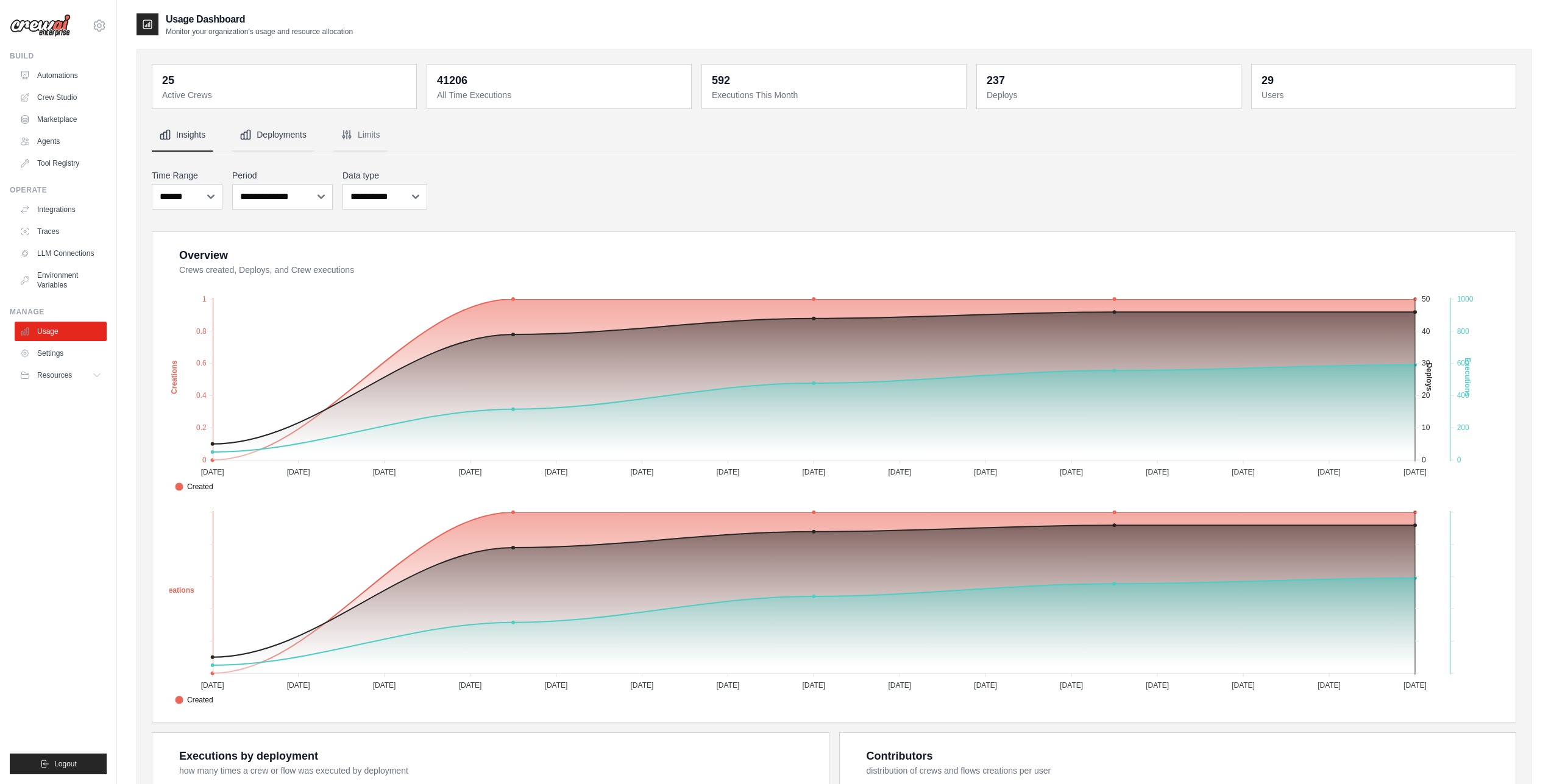
click at [289, 137] on button "Deployments" at bounding box center [273, 135] width 82 height 33
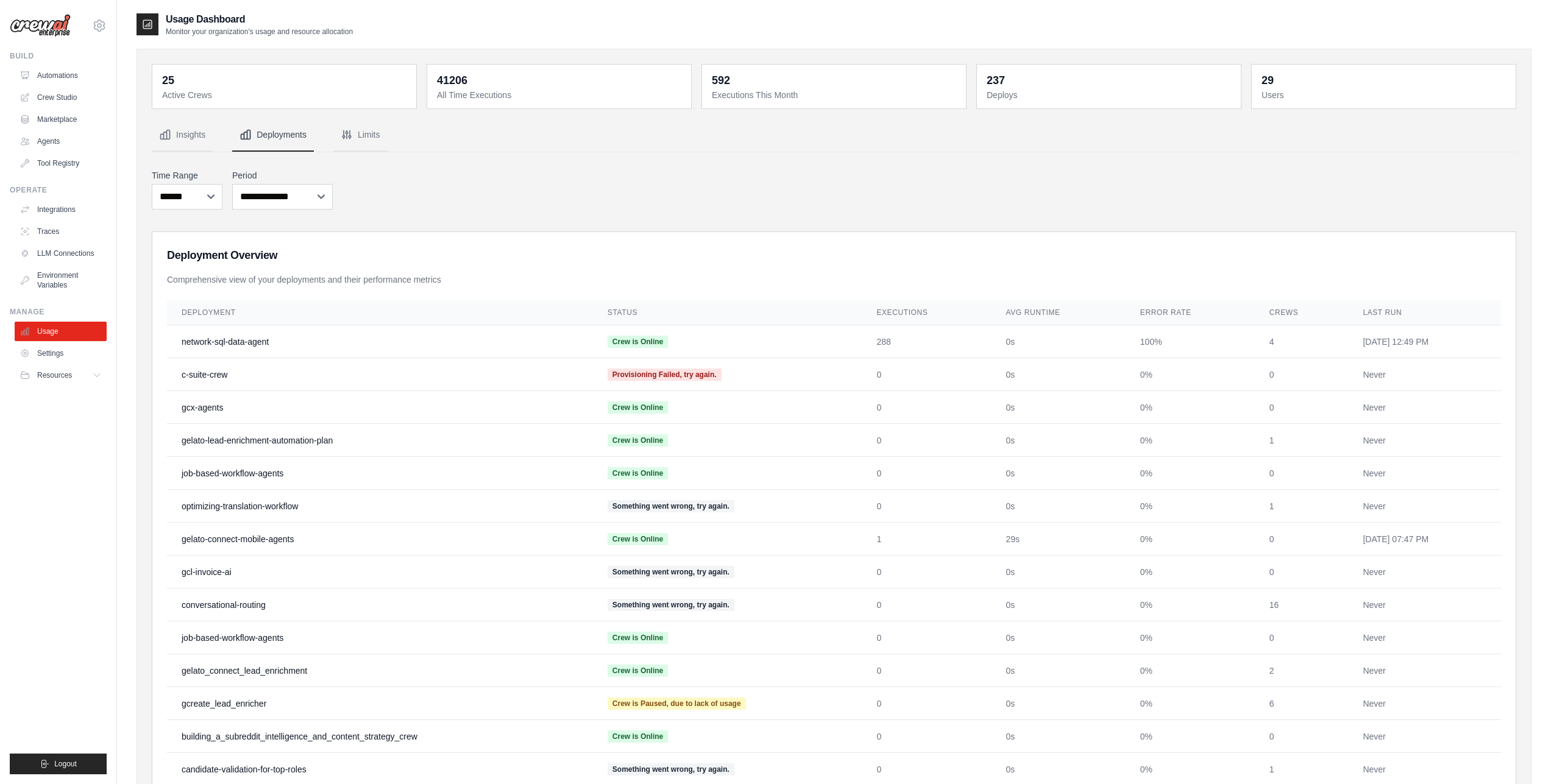
click at [214, 317] on th "Deployment" at bounding box center [380, 313] width 426 height 25
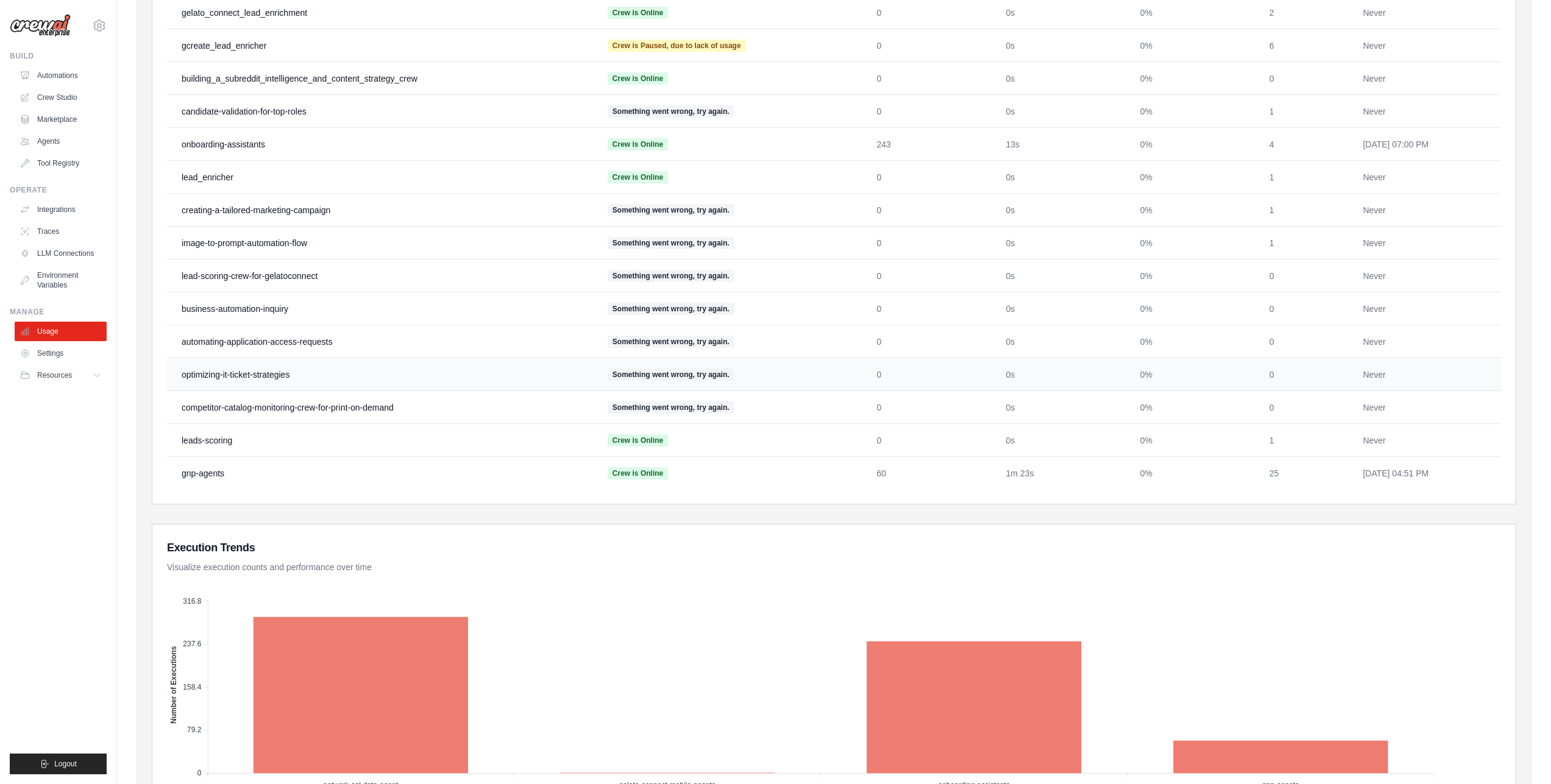
scroll to position [1030, 0]
